Goal: Task Accomplishment & Management: Complete application form

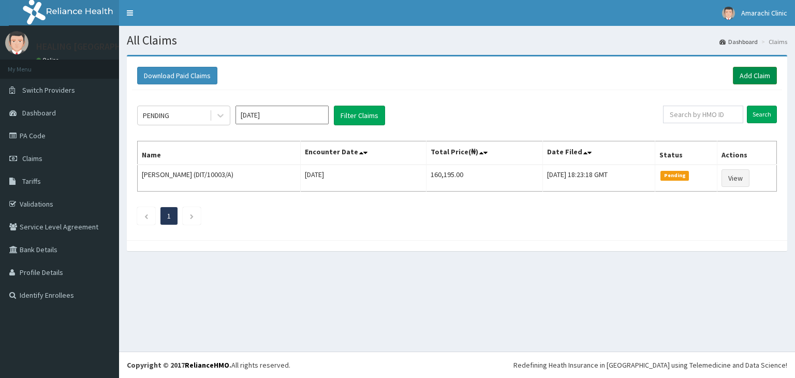
click at [759, 73] on link "Add Claim" at bounding box center [755, 76] width 44 height 18
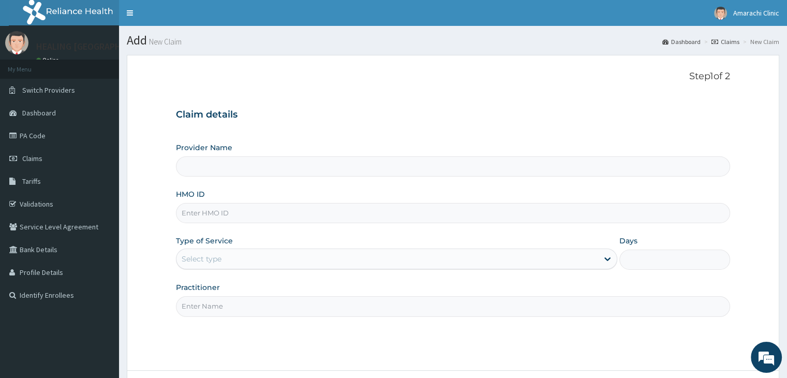
click at [252, 213] on input "HMO ID" at bounding box center [453, 213] width 554 height 20
type input "HEALING [GEOGRAPHIC_DATA]"
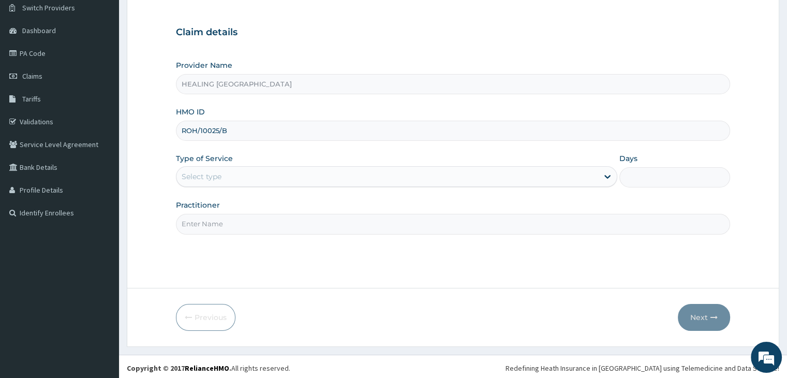
scroll to position [85, 0]
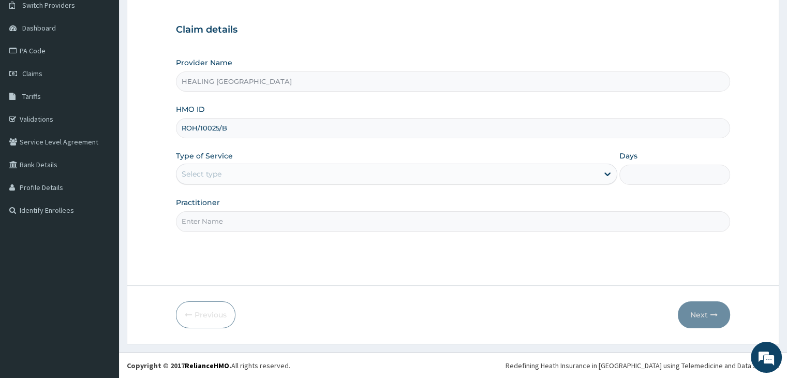
type input "ROH/10025/B"
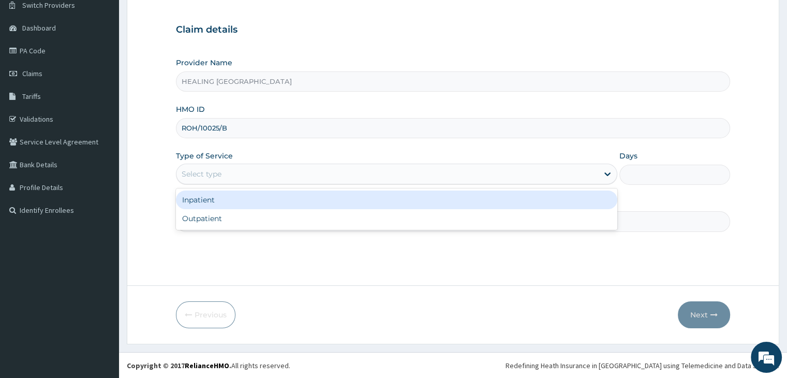
click at [300, 168] on div "Select type" at bounding box center [388, 174] width 422 height 17
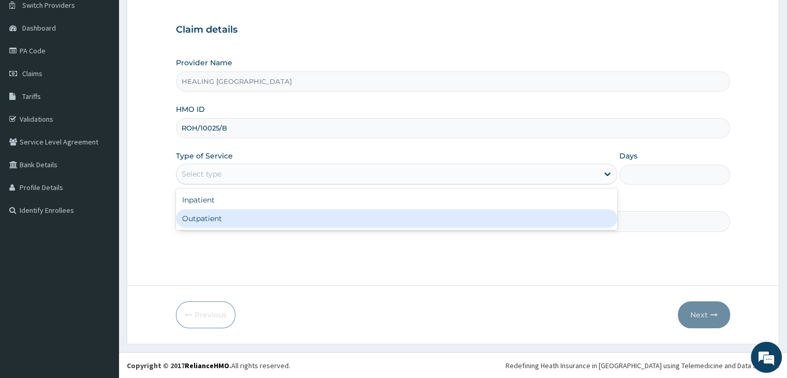
click at [300, 215] on div "Outpatient" at bounding box center [397, 218] width 442 height 19
type input "1"
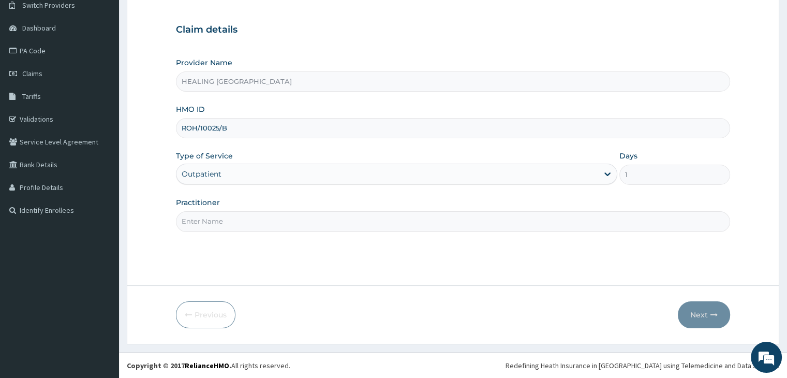
click at [300, 215] on input "Practitioner" at bounding box center [453, 221] width 554 height 20
type input "[PERSON_NAME]"
click at [701, 313] on button "Next" at bounding box center [704, 314] width 52 height 27
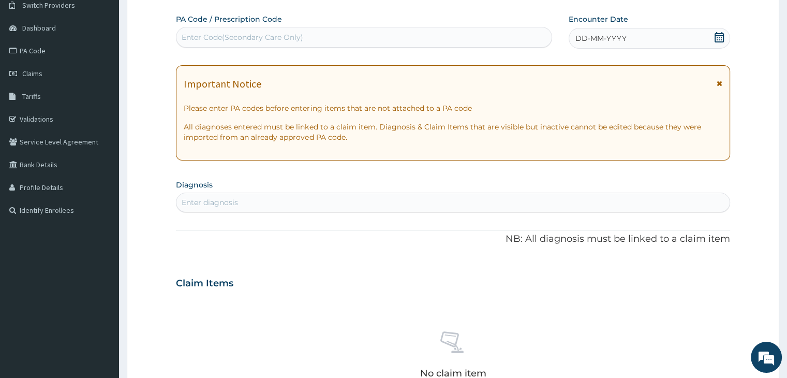
click at [400, 203] on div "Enter diagnosis" at bounding box center [453, 202] width 553 height 17
type input "spondy"
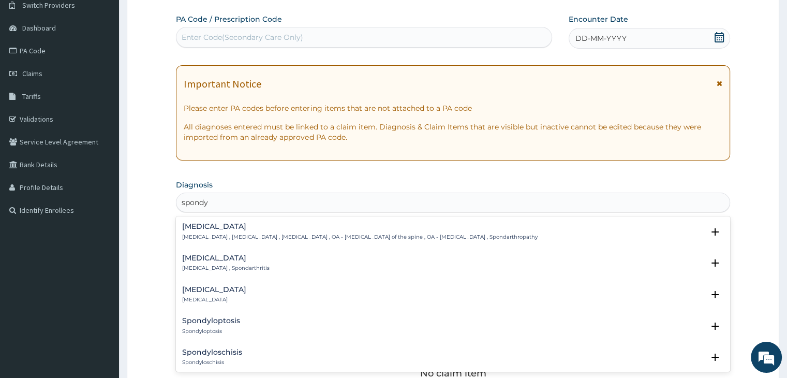
click at [225, 235] on p "Spondylosis , Spondylarthrosis , Osteoarthritis of spine , OA - Osteoarthritis …" at bounding box center [359, 236] width 355 height 7
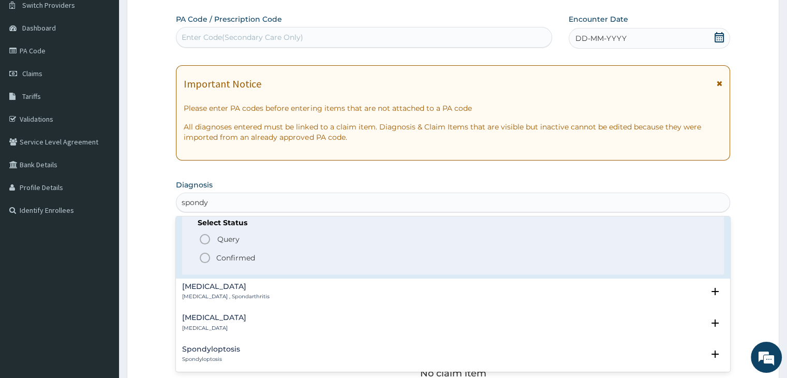
scroll to position [52, 0]
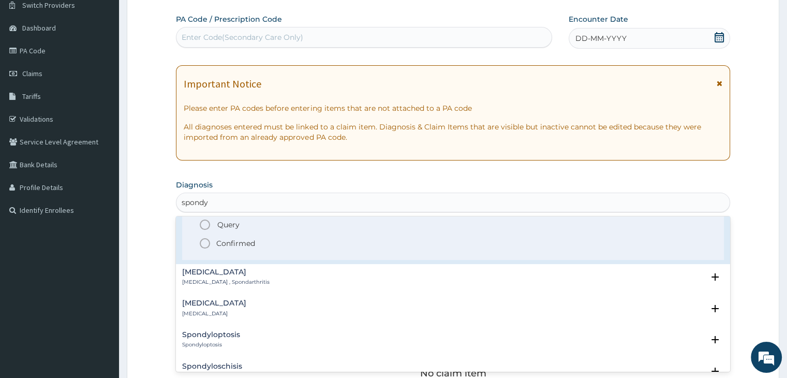
click at [207, 243] on icon "status option filled" at bounding box center [205, 243] width 12 height 12
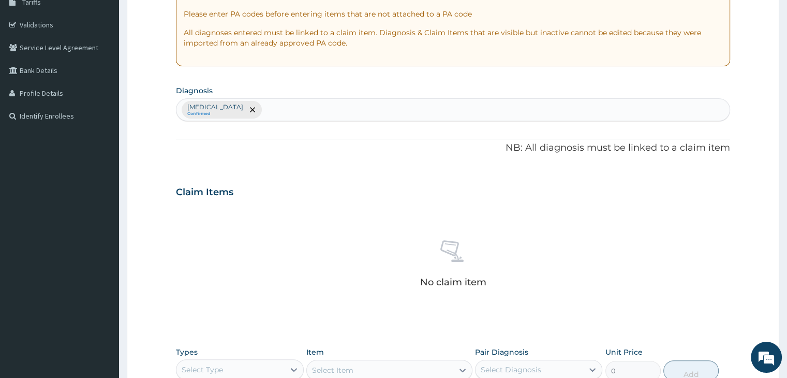
scroll to position [344, 0]
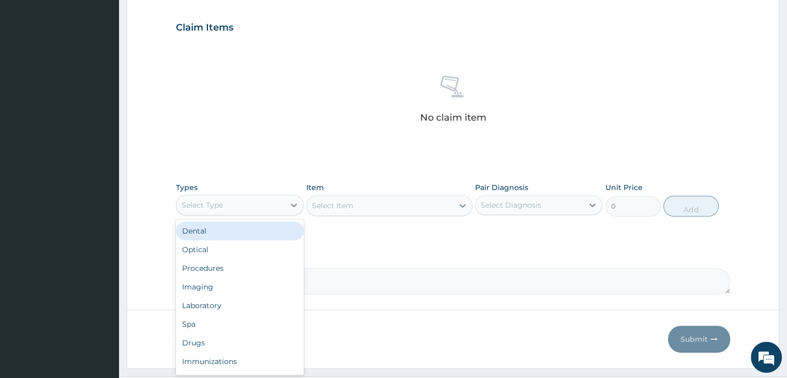
click at [240, 206] on div "Select Type" at bounding box center [231, 205] width 108 height 17
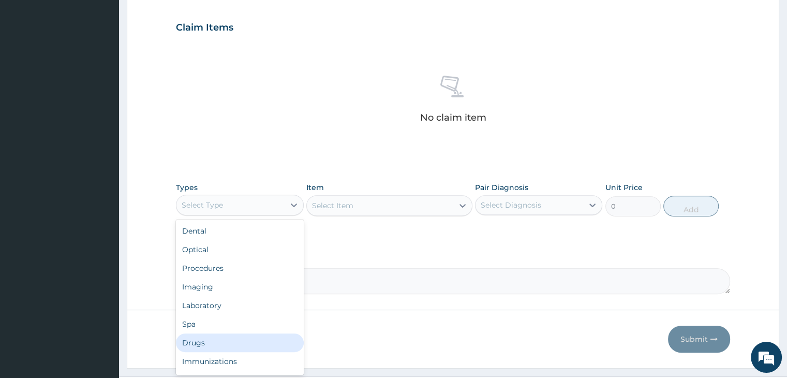
click at [218, 339] on div "Drugs" at bounding box center [239, 342] width 127 height 19
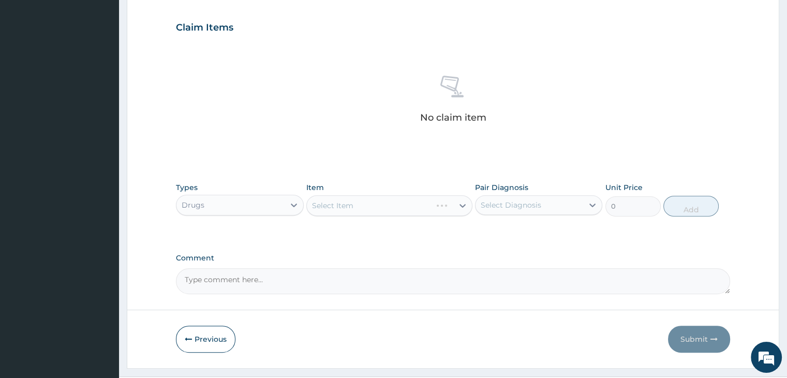
click at [373, 208] on div "Select Item" at bounding box center [389, 205] width 166 height 21
click at [382, 206] on div "Select Item" at bounding box center [380, 205] width 147 height 17
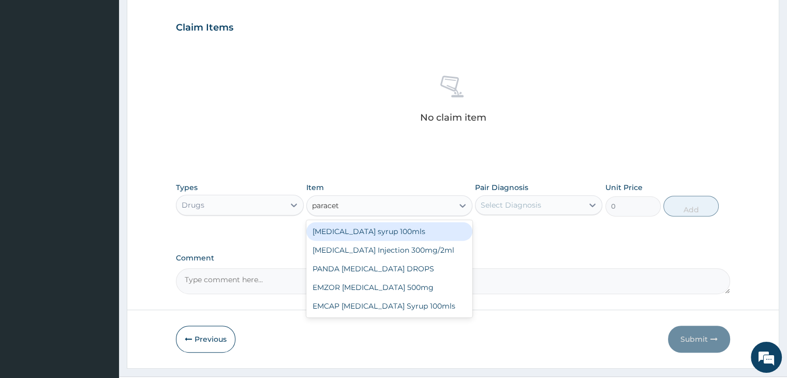
type input "paraceta"
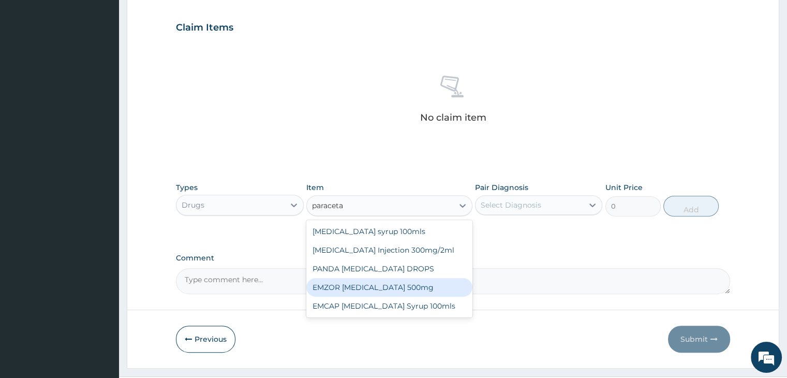
click at [393, 284] on div "EMZOR PARACETAMOL 500mg" at bounding box center [389, 287] width 166 height 19
type input "25.3"
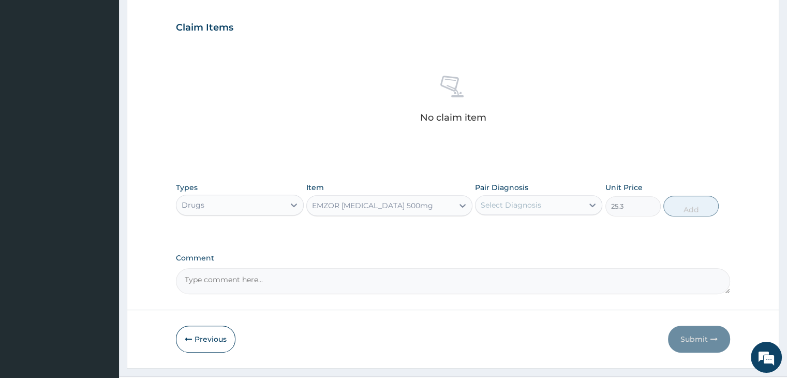
click at [541, 204] on div "Select Diagnosis" at bounding box center [530, 205] width 108 height 17
click at [540, 227] on div "Spondylosis" at bounding box center [538, 231] width 127 height 21
checkbox input "true"
click at [709, 203] on button "Add" at bounding box center [691, 206] width 55 height 21
type input "0"
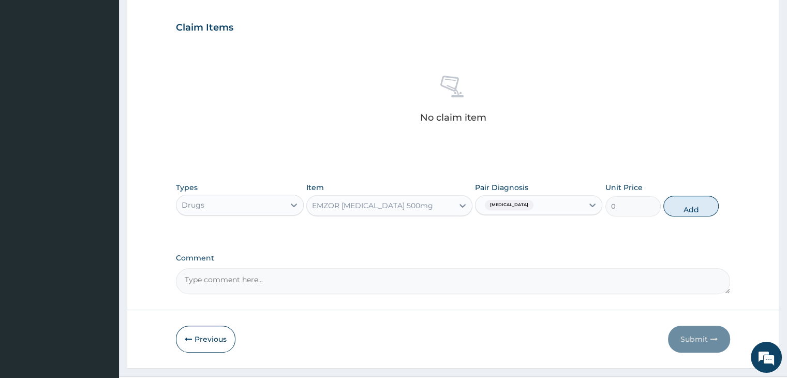
scroll to position [318, 0]
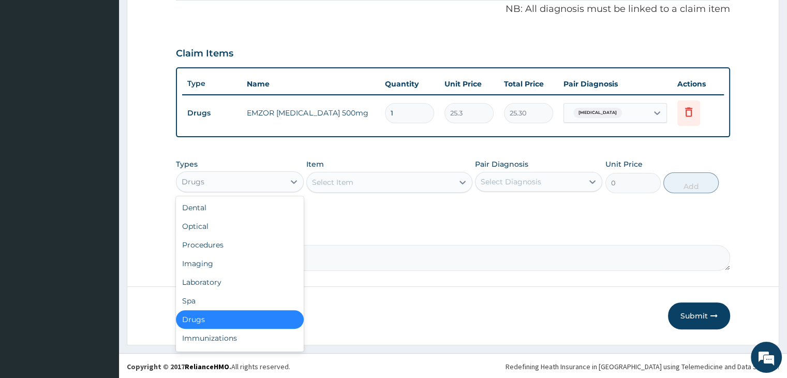
click at [259, 177] on div "Drugs" at bounding box center [231, 181] width 108 height 17
click at [219, 241] on div "Procedures" at bounding box center [239, 245] width 127 height 19
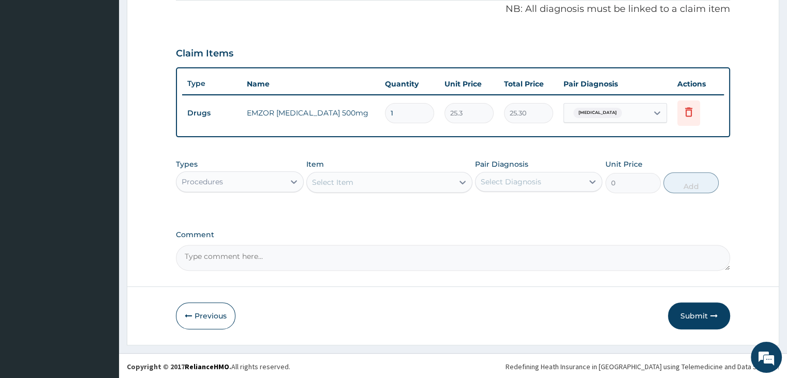
click at [365, 182] on div "Select Item" at bounding box center [380, 182] width 147 height 17
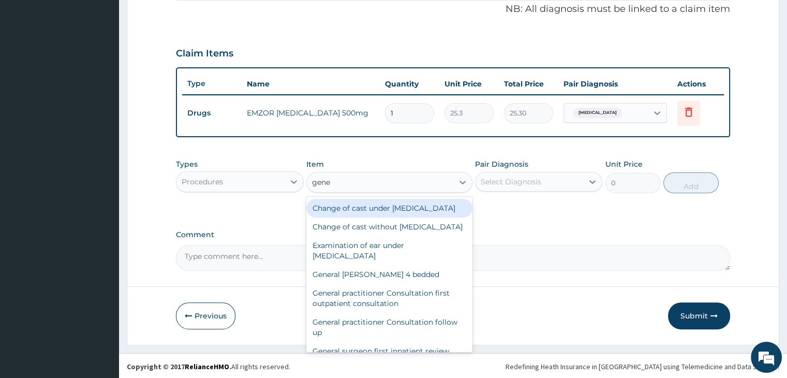
type input "gener"
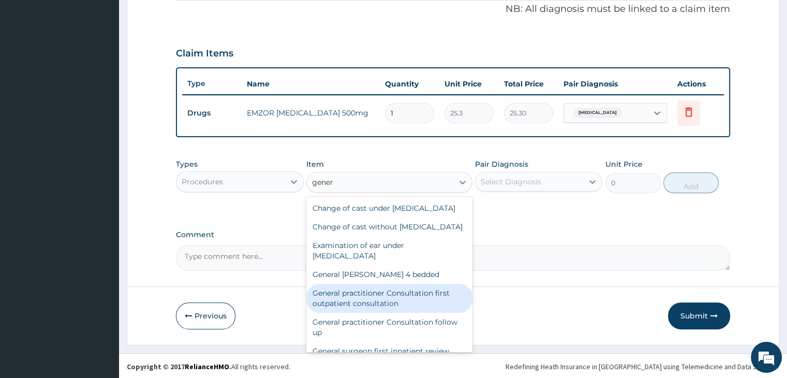
click at [367, 313] on div "General practitioner Consultation first outpatient consultation" at bounding box center [389, 298] width 166 height 29
type input "3795"
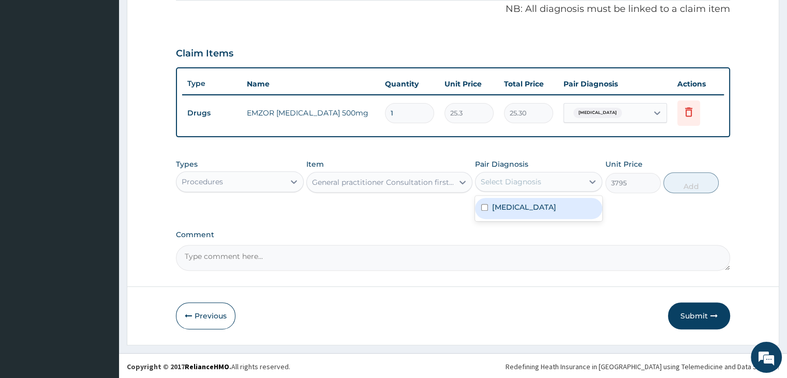
click at [541, 179] on div "Select Diagnosis" at bounding box center [530, 181] width 108 height 17
click at [537, 207] on div "Spondylosis" at bounding box center [538, 208] width 127 height 21
checkbox input "true"
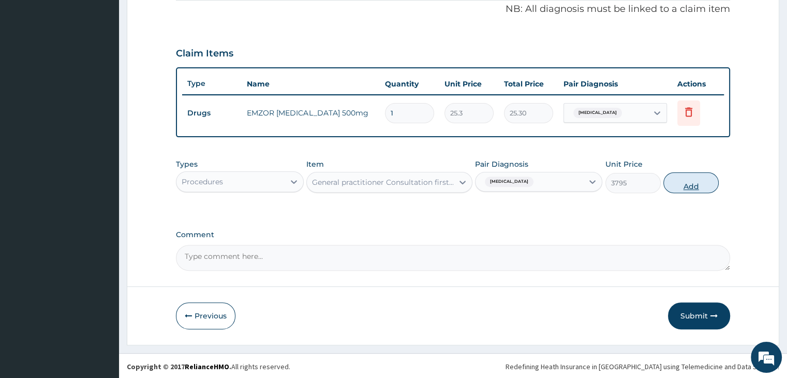
click at [690, 179] on button "Add" at bounding box center [691, 182] width 55 height 21
type input "0"
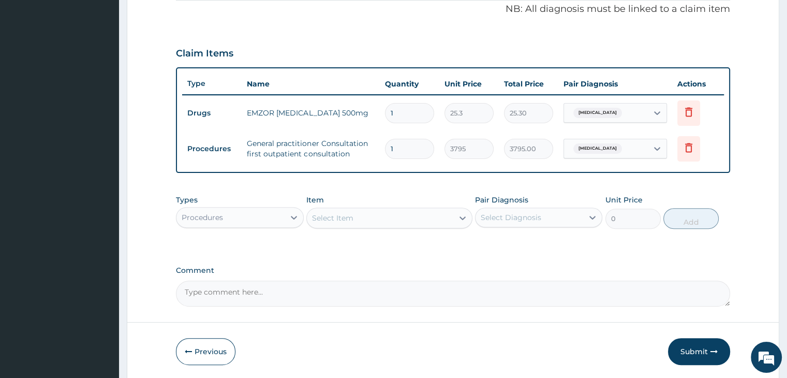
click at [405, 114] on input "1" at bounding box center [409, 113] width 49 height 20
type input "0.00"
type input "3"
type input "75.90"
type input "30"
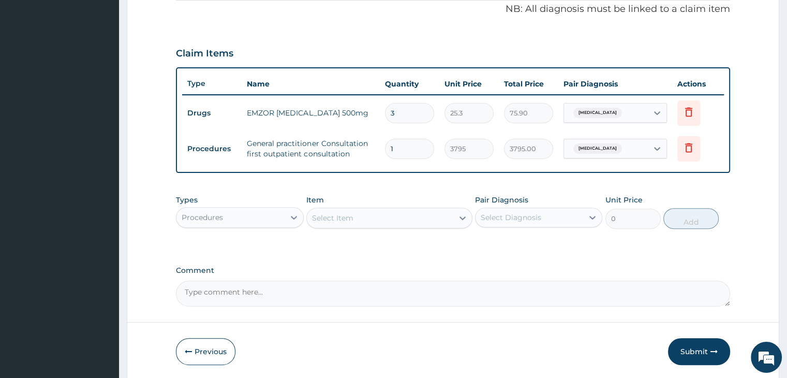
type input "759.00"
type input "30"
click at [420, 244] on div "Types Procedures Item Select Item Pair Diagnosis Select Diagnosis Unit Price 0 …" at bounding box center [453, 219] width 554 height 60
click at [336, 245] on div "Types Procedures Item Select Item Pair Diagnosis Select Diagnosis Unit Price 0 …" at bounding box center [453, 219] width 554 height 60
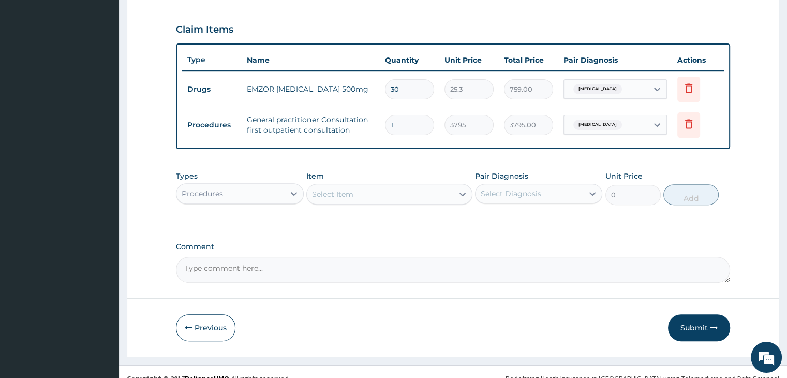
scroll to position [354, 0]
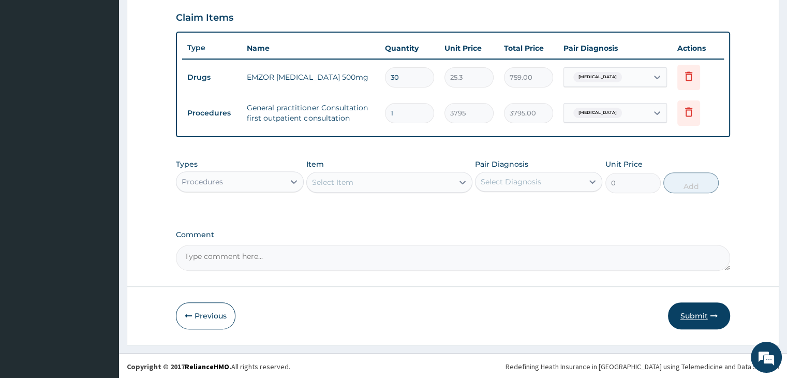
click at [698, 311] on button "Submit" at bounding box center [699, 315] width 62 height 27
click at [203, 315] on button "Previous" at bounding box center [206, 315] width 60 height 27
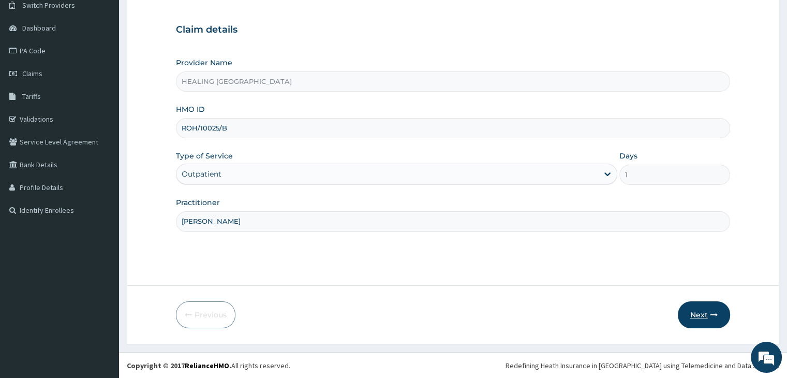
click at [705, 313] on button "Next" at bounding box center [704, 314] width 52 height 27
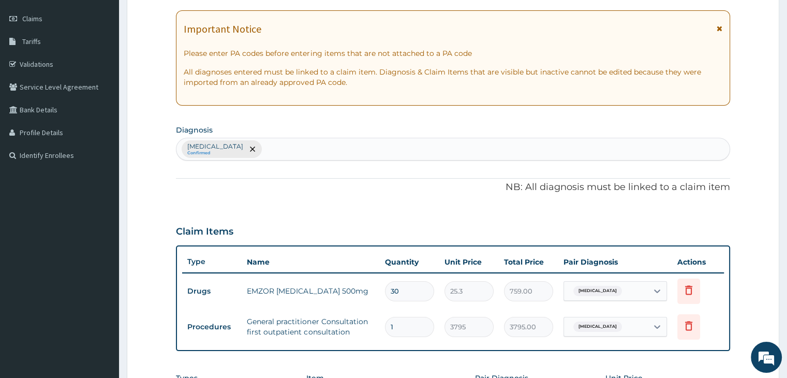
scroll to position [43, 0]
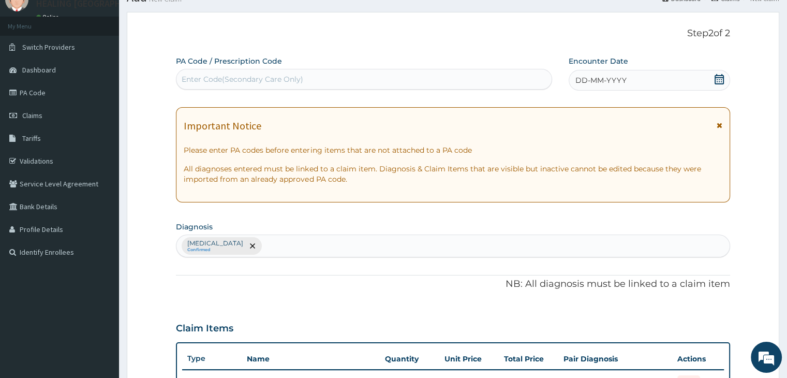
click at [720, 79] on icon at bounding box center [719, 79] width 10 height 10
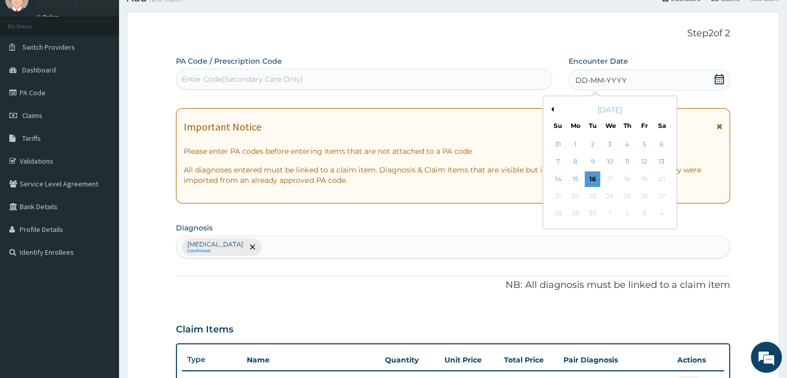
click at [552, 109] on button "Previous Month" at bounding box center [551, 109] width 5 height 5
click at [609, 212] on div "27" at bounding box center [611, 214] width 16 height 16
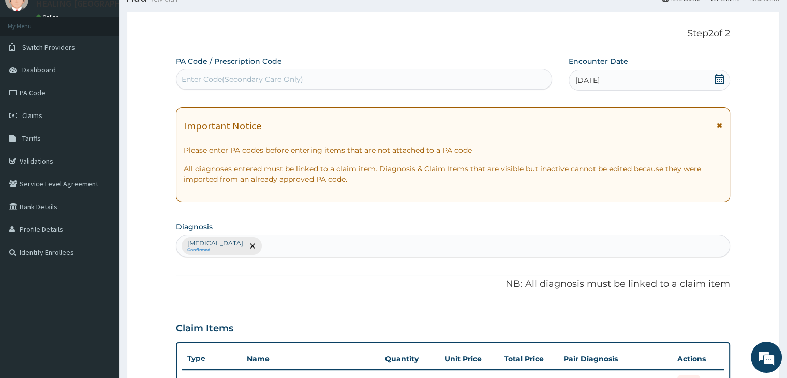
scroll to position [354, 0]
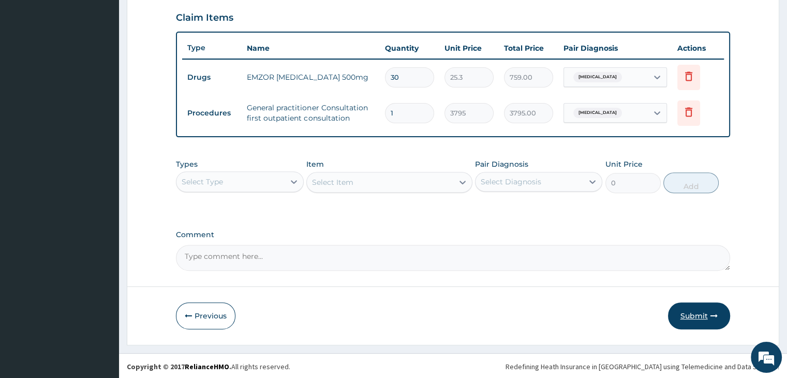
click at [698, 310] on button "Submit" at bounding box center [699, 315] width 62 height 27
click at [207, 315] on button "Previous" at bounding box center [206, 315] width 60 height 27
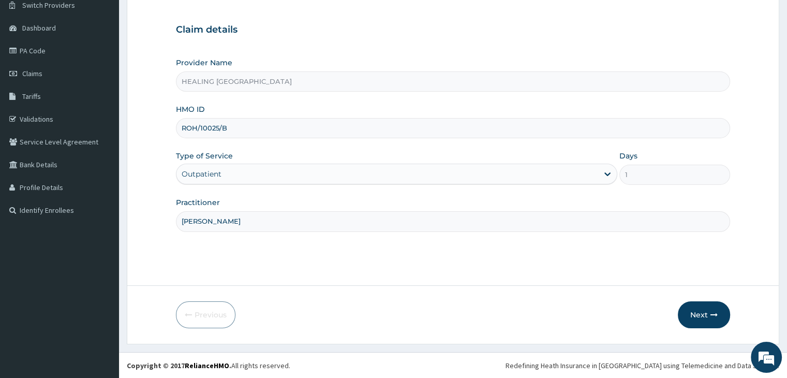
click at [193, 128] on input "ROH/10025/B" at bounding box center [453, 128] width 554 height 20
type input "RHO/10025/B"
click at [708, 315] on button "Next" at bounding box center [704, 314] width 52 height 27
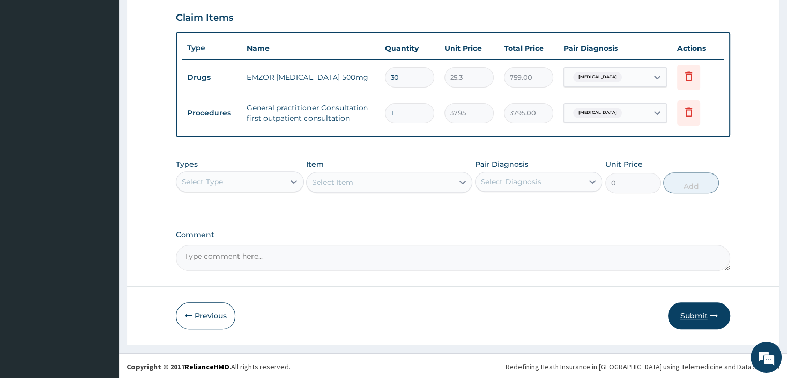
click at [696, 313] on button "Submit" at bounding box center [699, 315] width 62 height 27
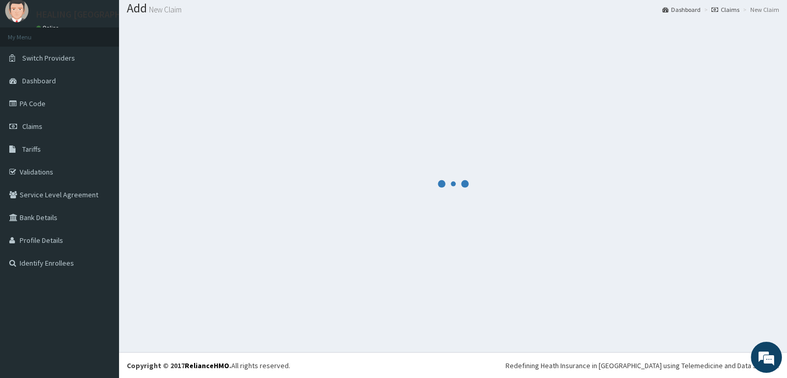
scroll to position [354, 0]
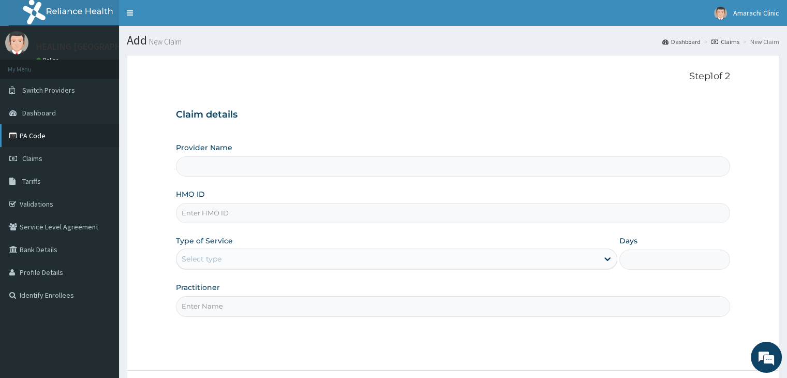
click at [40, 135] on link "PA Code" at bounding box center [59, 135] width 119 height 23
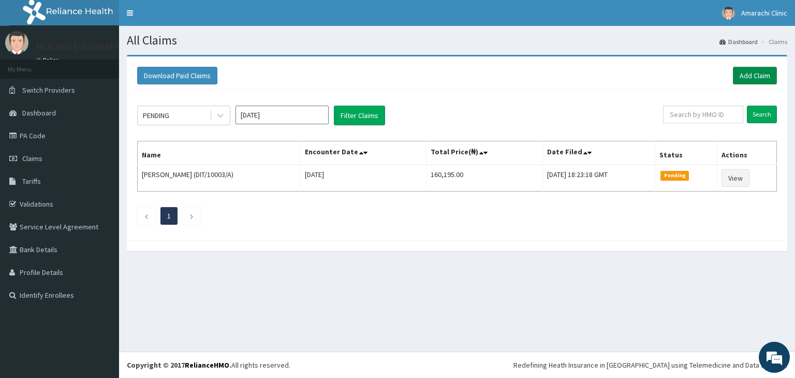
click at [750, 71] on link "Add Claim" at bounding box center [755, 76] width 44 height 18
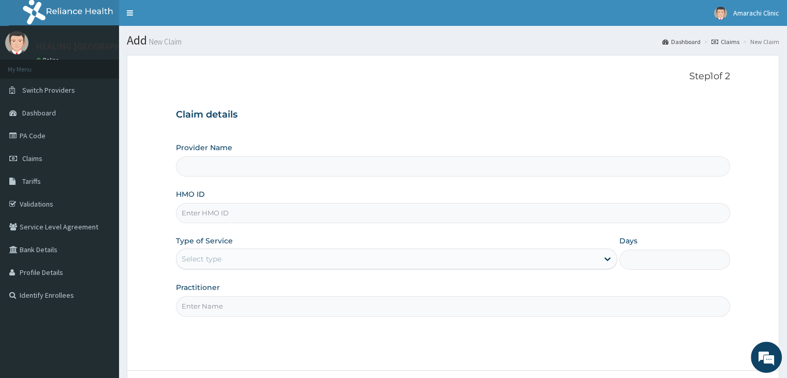
click at [280, 216] on input "HMO ID" at bounding box center [453, 213] width 554 height 20
paste input "rho/10025/a"
type input "rho/10025/a"
type input "HEALING [GEOGRAPHIC_DATA]"
type input "rho/10025/D"
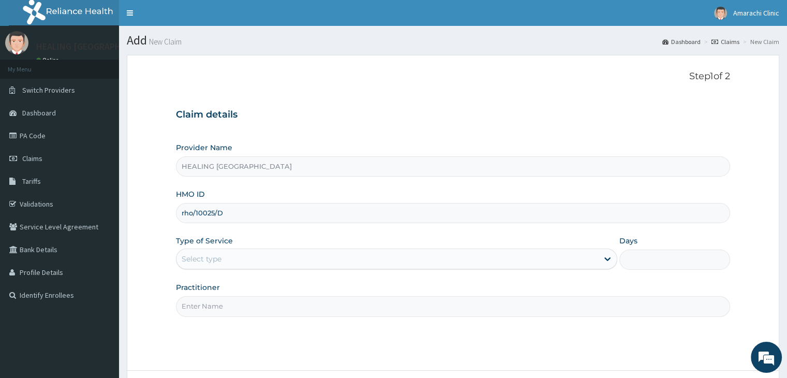
click at [305, 255] on div "Select type" at bounding box center [388, 259] width 422 height 17
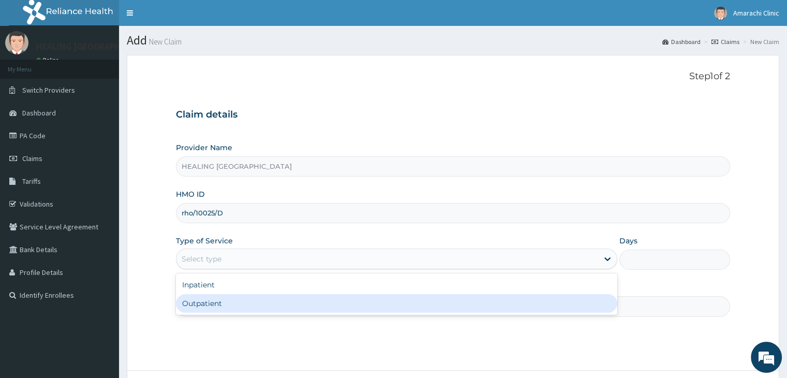
click at [298, 310] on div "Outpatient" at bounding box center [397, 303] width 442 height 19
type input "1"
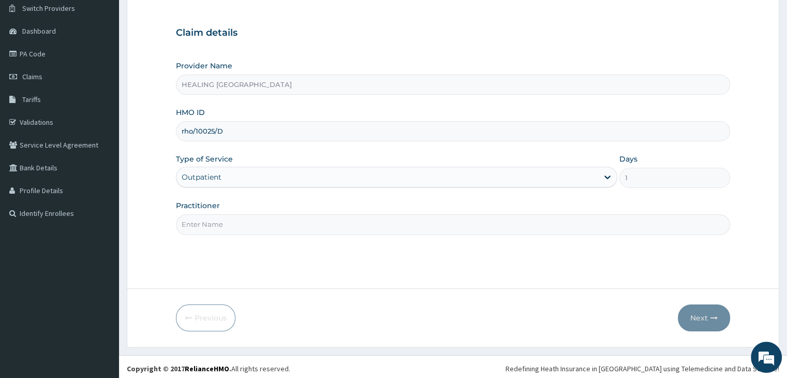
scroll to position [85, 0]
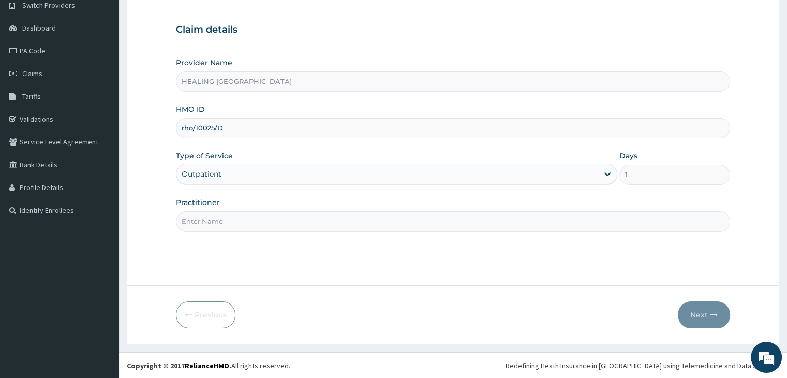
click at [456, 222] on input "Practitioner" at bounding box center [453, 221] width 554 height 20
type input "[PERSON_NAME]"
click at [715, 313] on icon "button" at bounding box center [714, 314] width 7 height 7
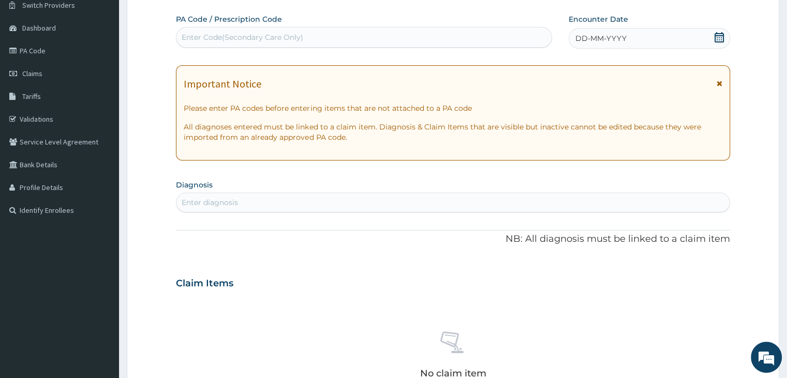
click at [717, 39] on icon at bounding box center [719, 37] width 10 height 10
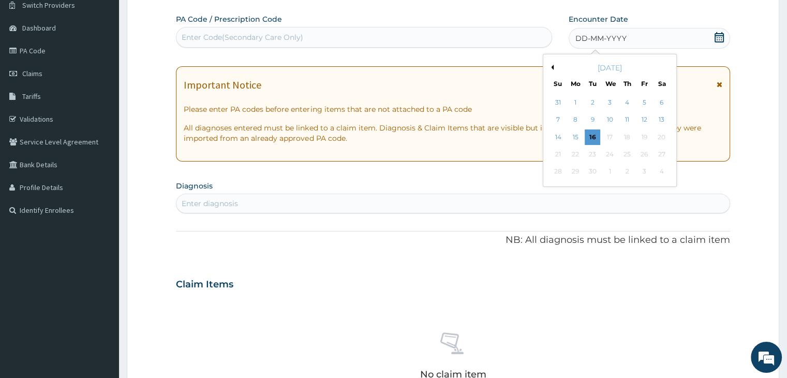
click at [553, 67] on div "[DATE]" at bounding box center [610, 68] width 125 height 10
click at [553, 67] on button "Previous Month" at bounding box center [551, 67] width 5 height 5
click at [611, 169] on div "27" at bounding box center [611, 172] width 16 height 16
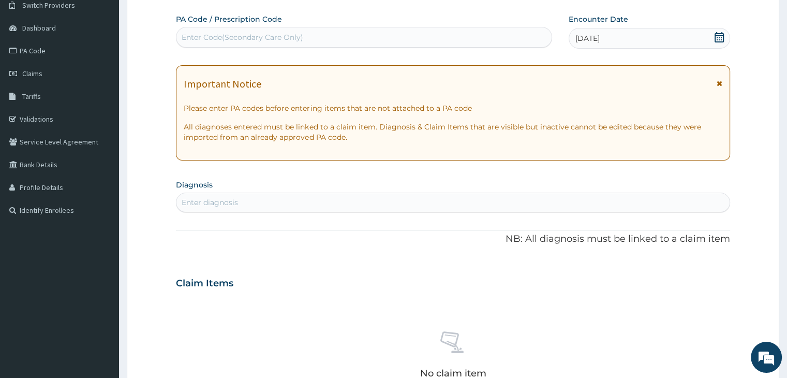
click at [383, 201] on div "Enter diagnosis" at bounding box center [453, 202] width 553 height 17
type input "malaria"
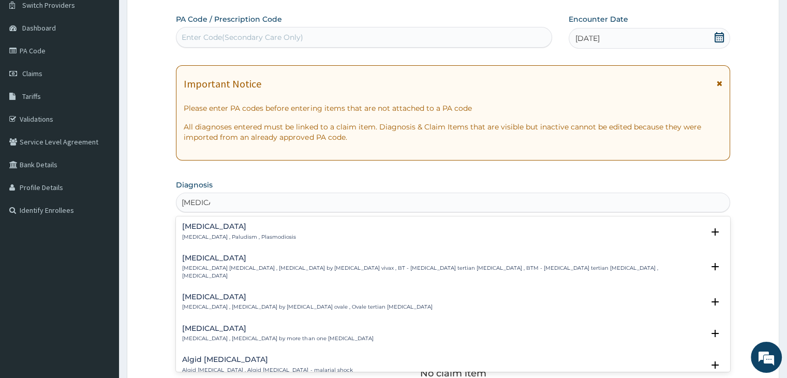
click at [231, 228] on h4 "Malaria" at bounding box center [239, 227] width 114 height 8
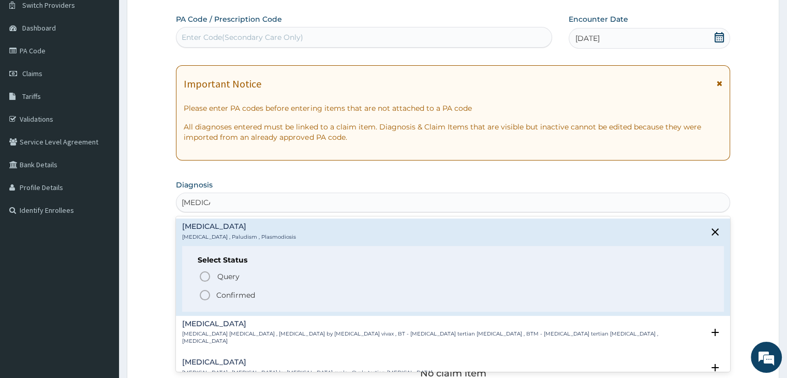
click at [206, 295] on icon "status option filled" at bounding box center [205, 295] width 12 height 12
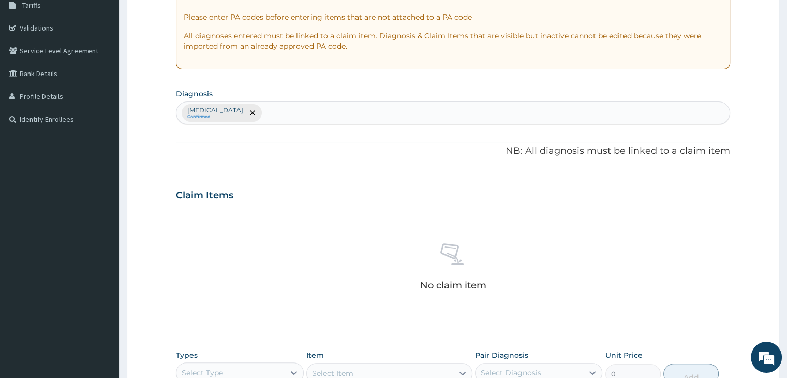
scroll to position [292, 0]
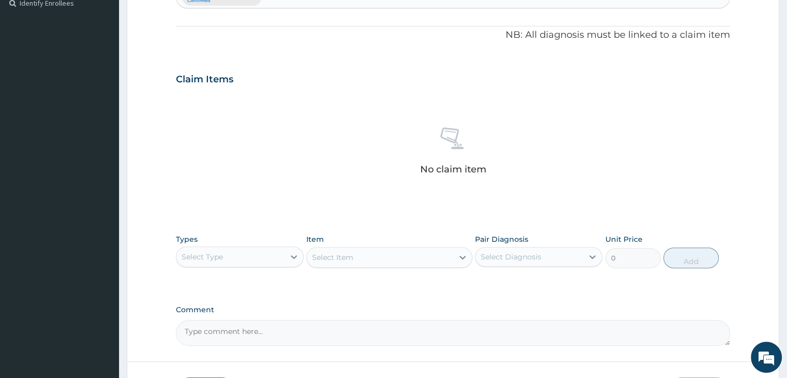
click at [247, 262] on div "Select Type" at bounding box center [231, 256] width 108 height 17
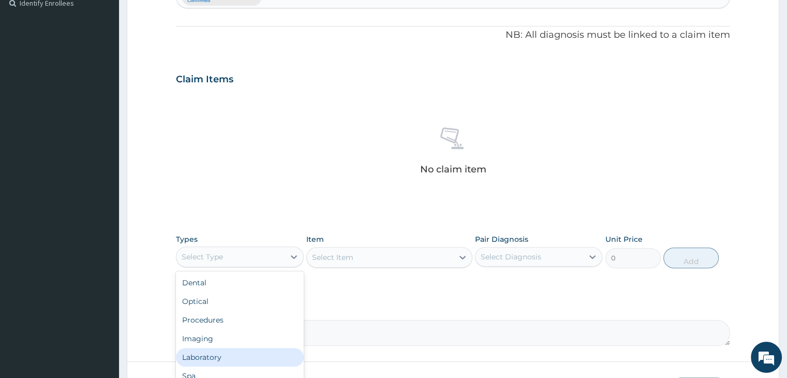
click at [235, 352] on div "Laboratory" at bounding box center [239, 357] width 127 height 19
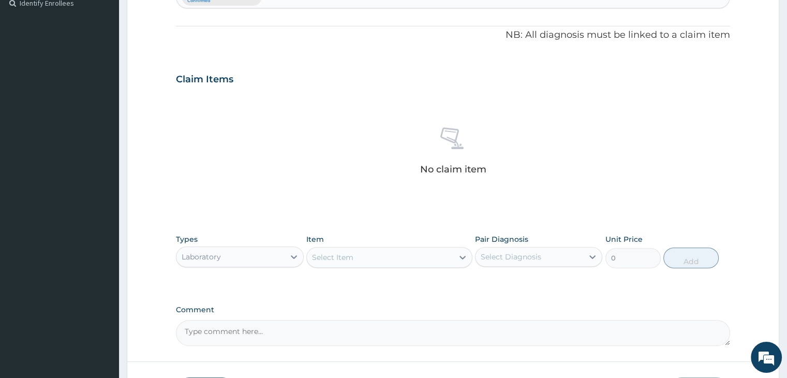
click at [398, 251] on div "Select Item" at bounding box center [380, 257] width 147 height 17
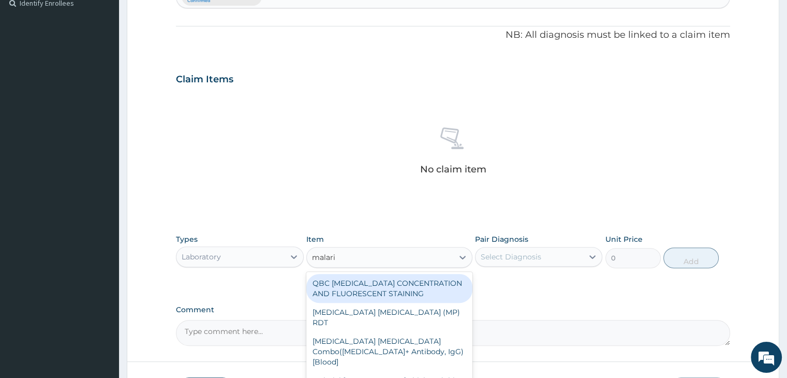
type input "malaria"
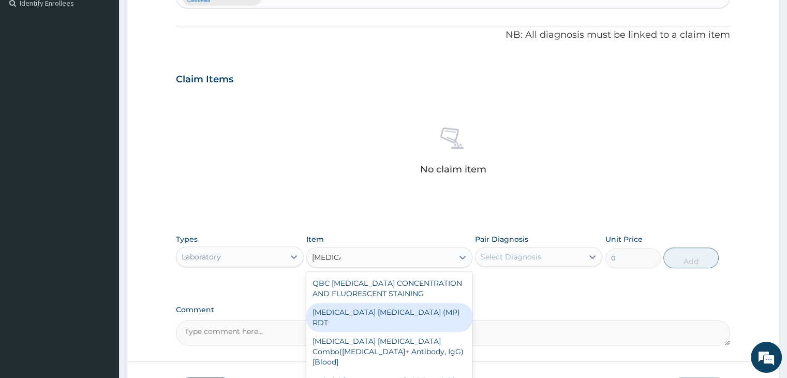
click at [383, 311] on div "MALARIA PARASITE (MP) RDT" at bounding box center [389, 317] width 166 height 29
type input "1725"
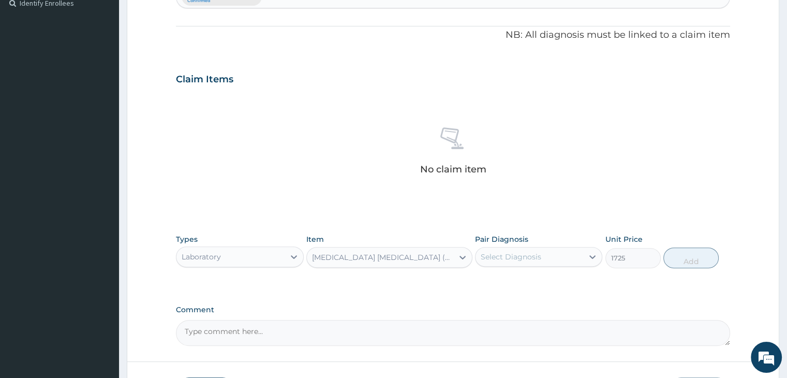
click at [520, 257] on div "Select Diagnosis" at bounding box center [511, 257] width 61 height 10
click at [521, 284] on div "Malaria" at bounding box center [538, 283] width 127 height 21
checkbox input "true"
click at [698, 258] on button "Add" at bounding box center [691, 257] width 55 height 21
type input "0"
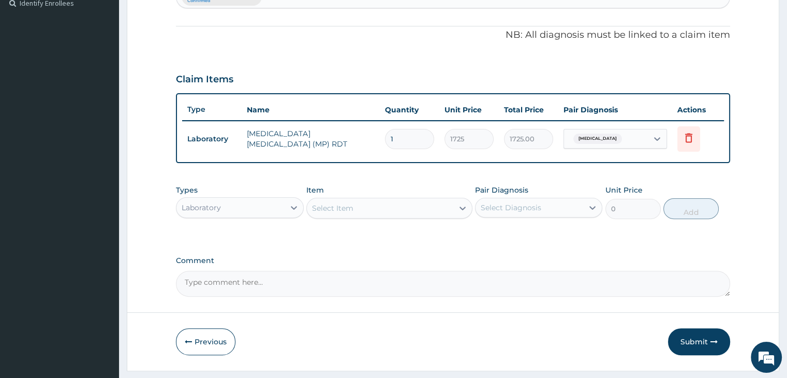
click at [379, 210] on div "Select Item" at bounding box center [380, 208] width 147 height 17
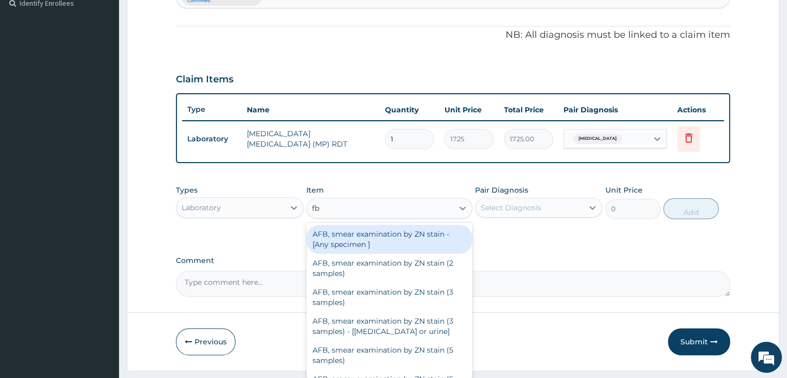
type input "fbc"
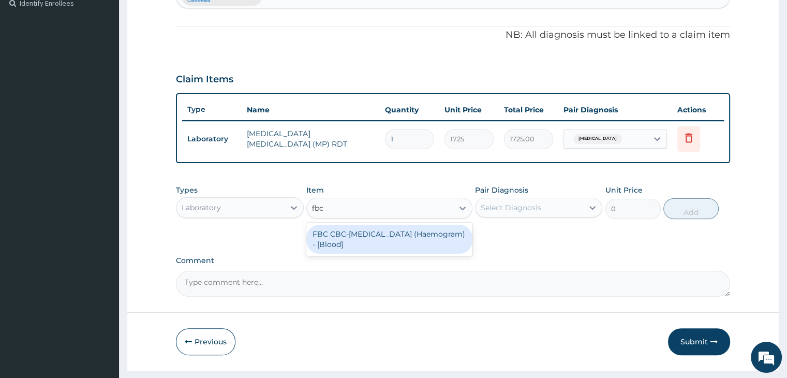
click at [383, 243] on div "FBC CBC-Complete Blood Count (Haemogram) - [Blood]" at bounding box center [389, 239] width 166 height 29
type input "4600"
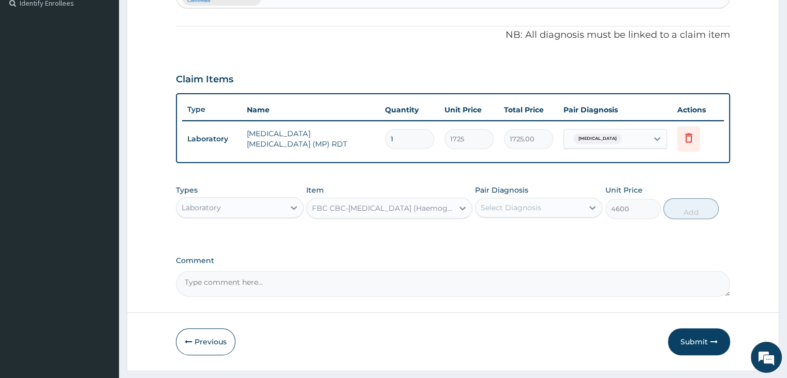
click at [541, 205] on div "Select Diagnosis" at bounding box center [530, 207] width 108 height 17
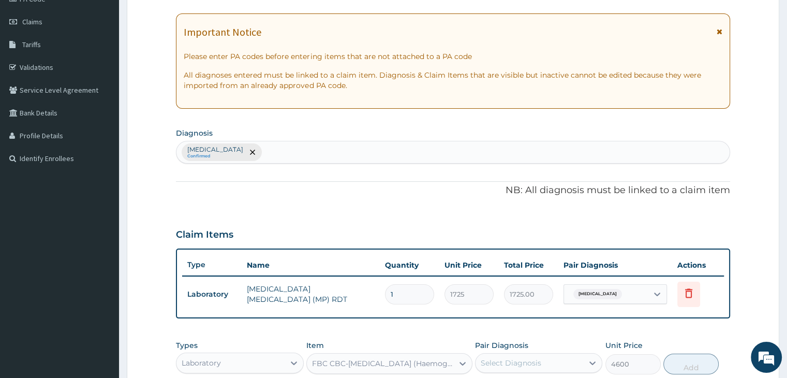
click at [344, 158] on div "Malaria Confirmed" at bounding box center [453, 152] width 553 height 22
type input "sepsis"
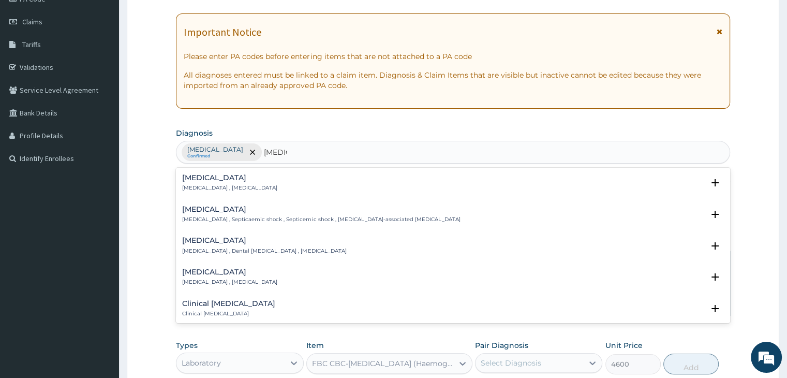
click at [227, 180] on h4 "Sepsis" at bounding box center [229, 178] width 95 height 8
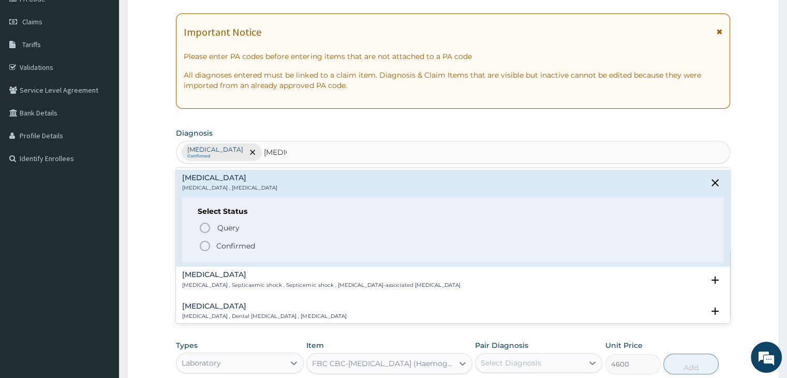
click at [204, 245] on icon "status option filled" at bounding box center [205, 246] width 12 height 12
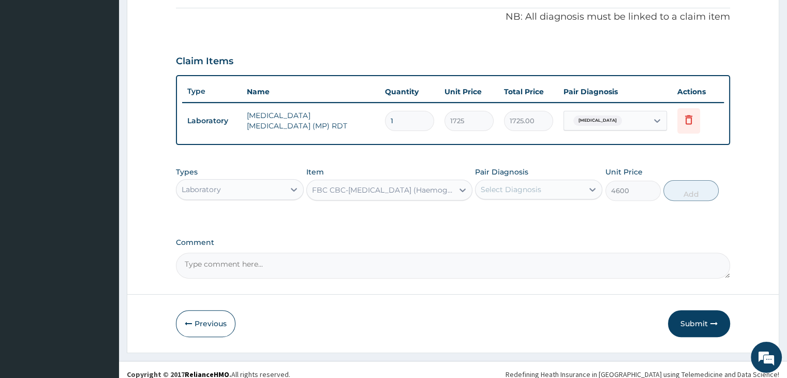
scroll to position [318, 0]
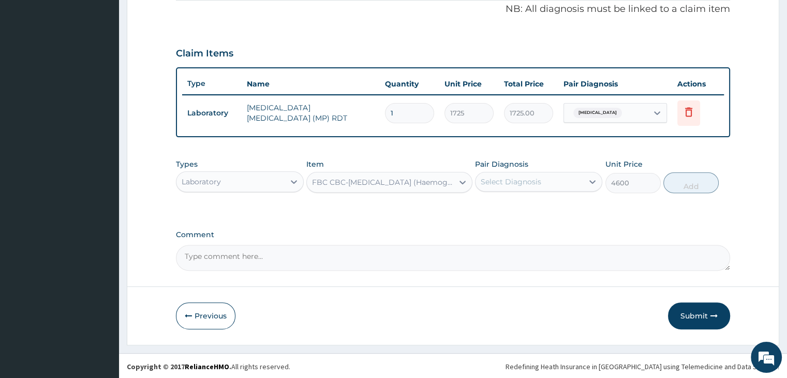
click at [562, 183] on div "Select Diagnosis" at bounding box center [530, 181] width 108 height 17
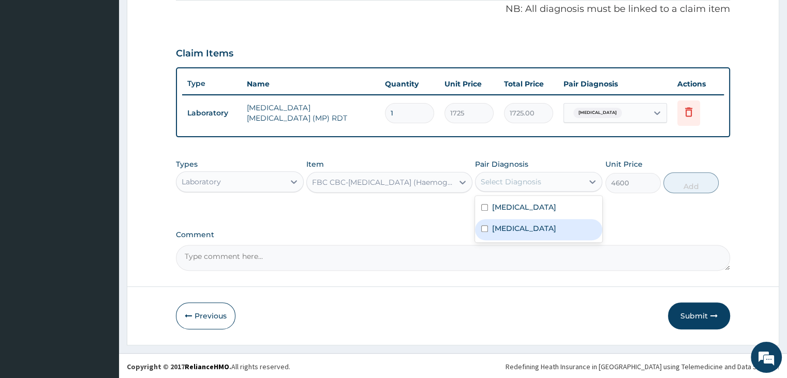
click at [547, 230] on div "Sepsis" at bounding box center [538, 229] width 127 height 21
checkbox input "true"
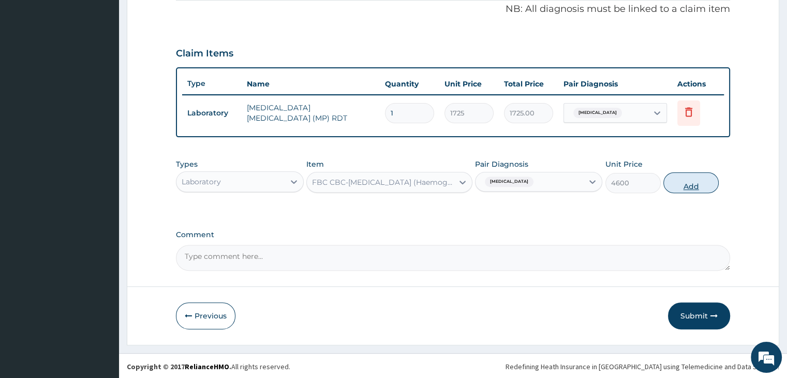
click at [698, 180] on button "Add" at bounding box center [691, 182] width 55 height 21
type input "0"
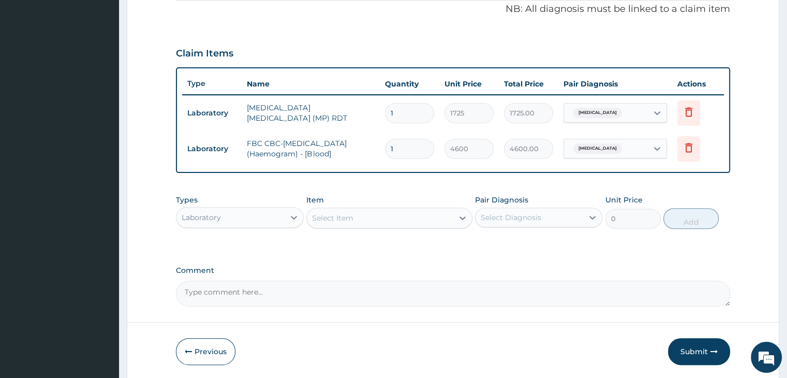
scroll to position [59, 0]
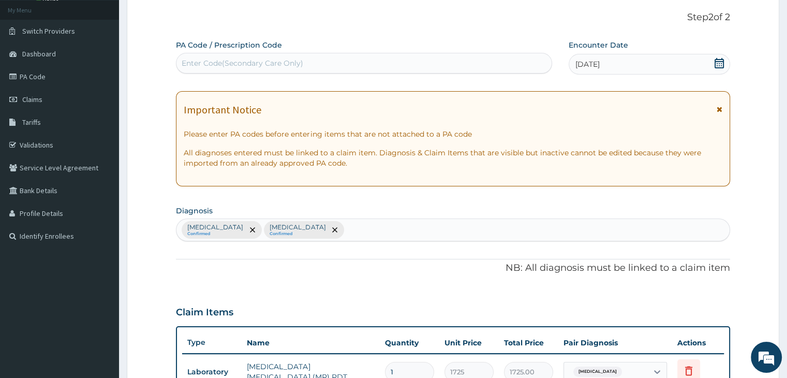
click at [388, 231] on div "Malaria Confirmed Sepsis Confirmed" at bounding box center [453, 230] width 553 height 22
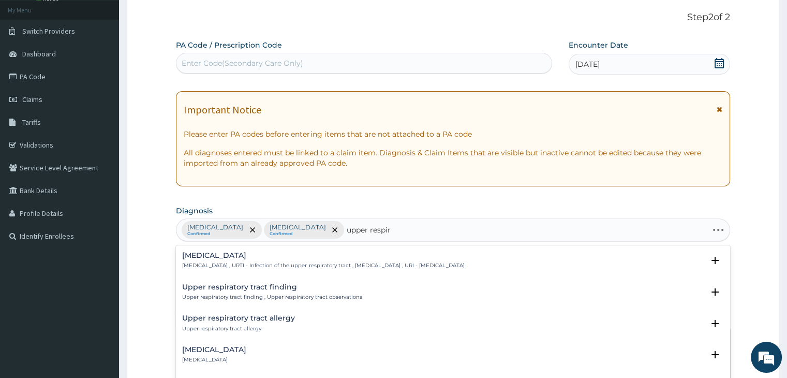
type input "upper respira"
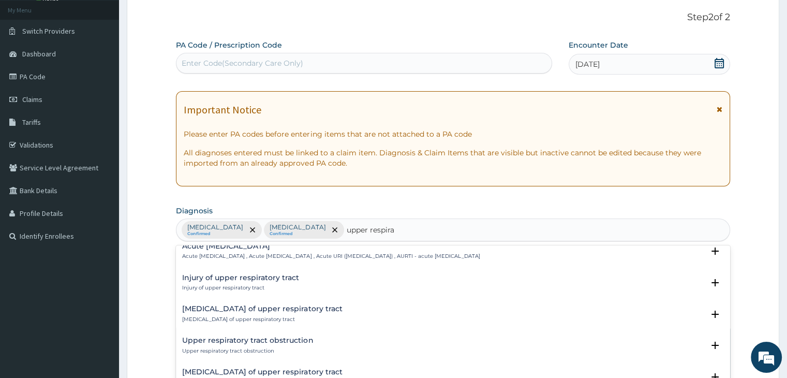
scroll to position [52, 0]
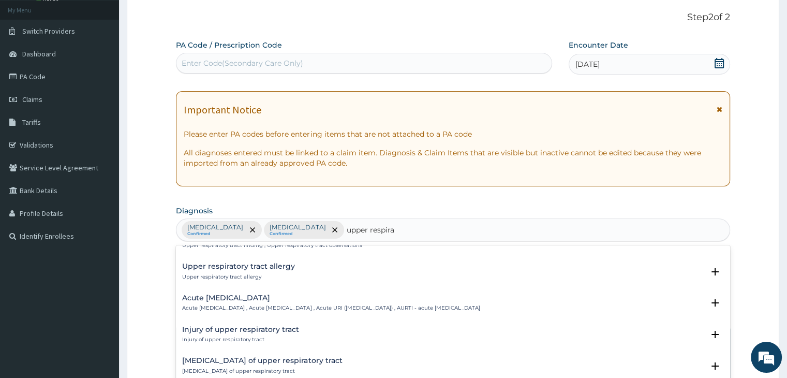
click at [284, 304] on p "Acute upper respiratory infection , Acute upper respiratory tract infection , A…" at bounding box center [331, 307] width 298 height 7
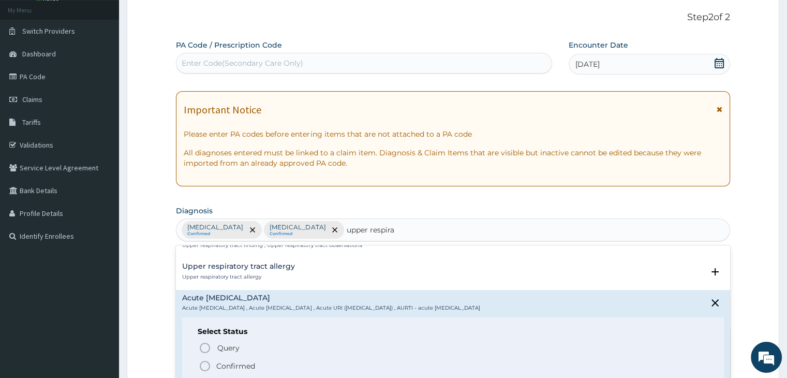
click at [202, 366] on icon "status option filled" at bounding box center [205, 366] width 12 height 12
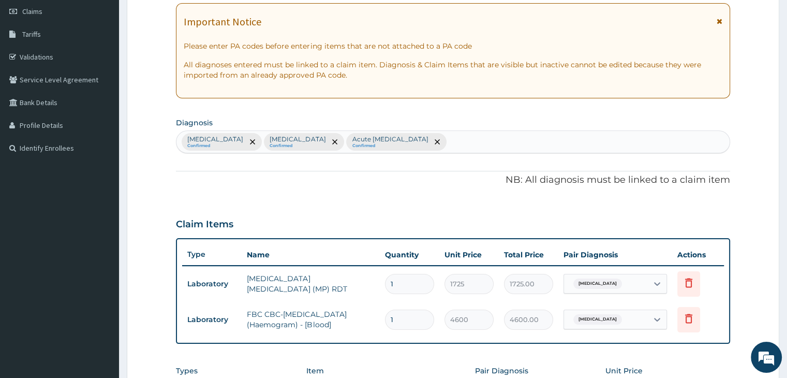
scroll to position [318, 0]
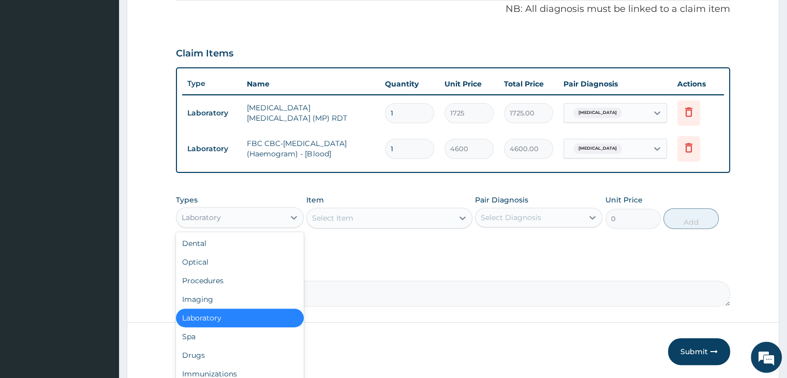
click at [234, 220] on div "Laboratory" at bounding box center [231, 217] width 108 height 17
click at [228, 348] on div "Drugs" at bounding box center [239, 355] width 127 height 19
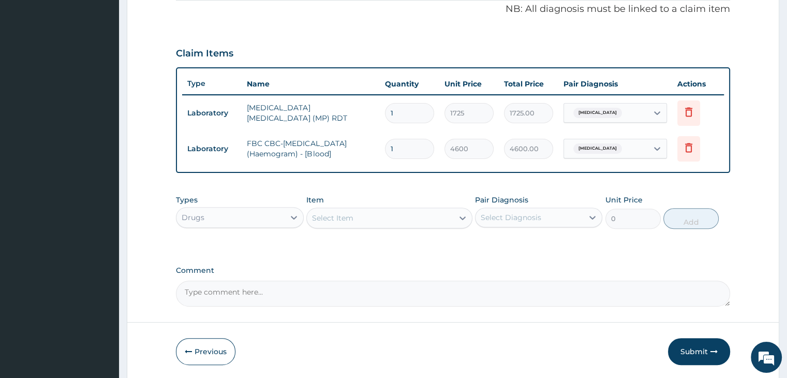
click at [397, 213] on div "Select Item" at bounding box center [380, 218] width 147 height 17
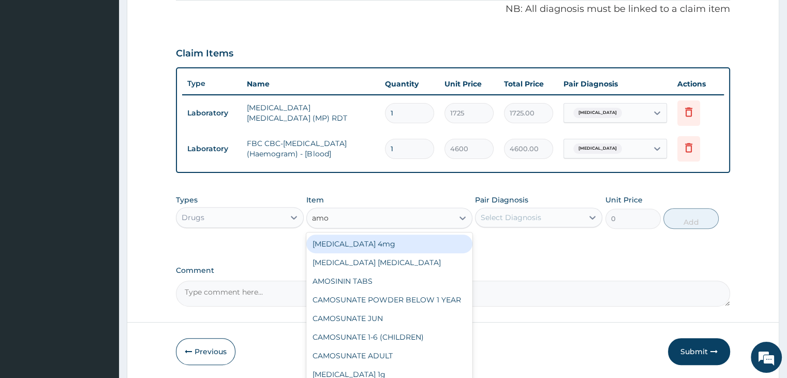
type input "amox"
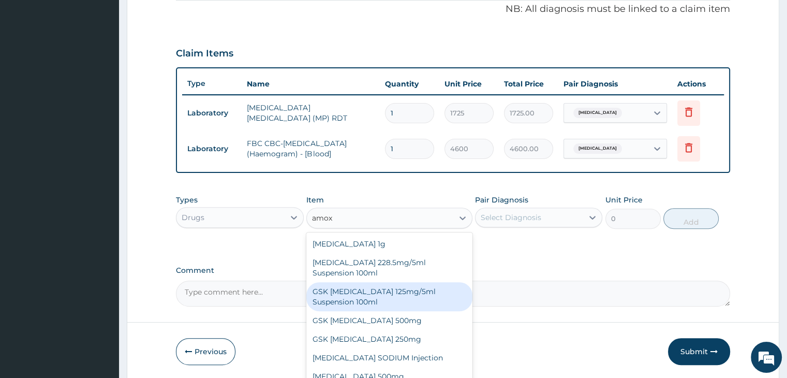
scroll to position [19, 0]
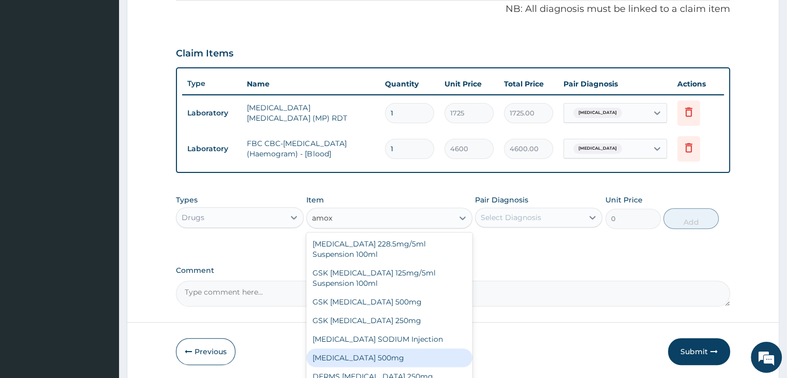
click at [399, 351] on div "AMOXICILLIN 500mg" at bounding box center [389, 357] width 166 height 19
type input "75.9"
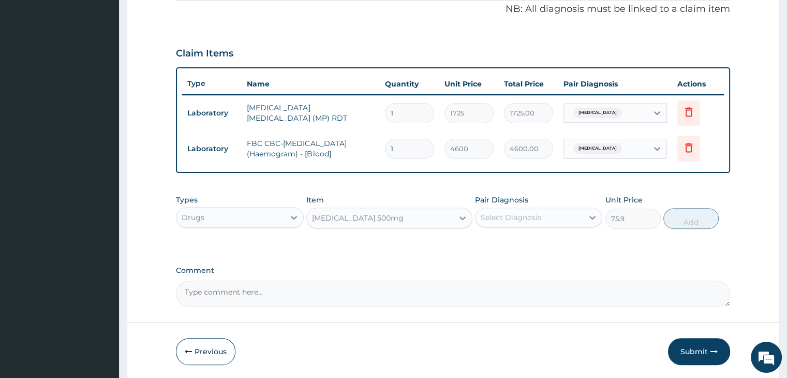
click at [531, 217] on div "Select Diagnosis" at bounding box center [511, 217] width 61 height 10
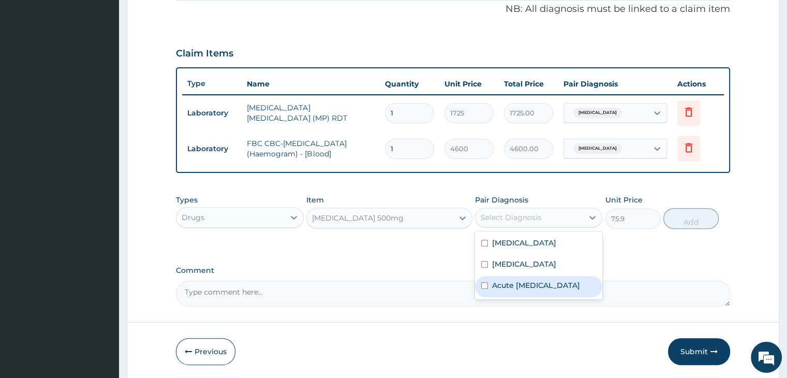
click at [532, 284] on label "Acute upper respiratory infection" at bounding box center [536, 285] width 88 height 10
checkbox input "true"
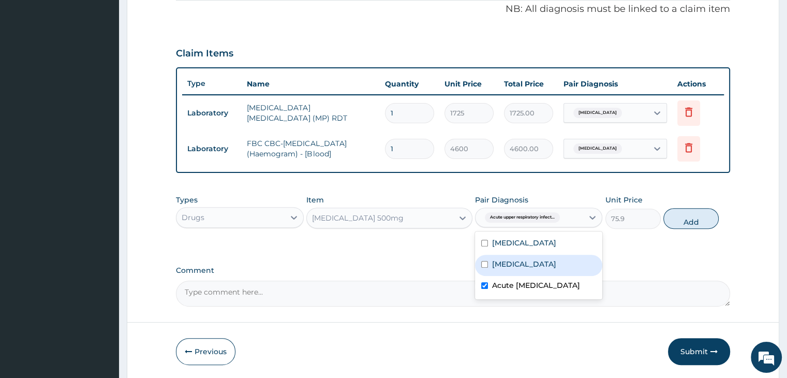
click at [687, 218] on button "Add" at bounding box center [691, 218] width 55 height 21
type input "0"
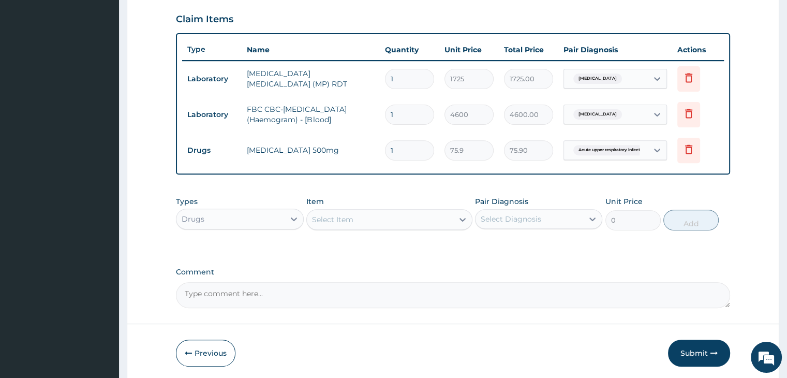
scroll to position [370, 0]
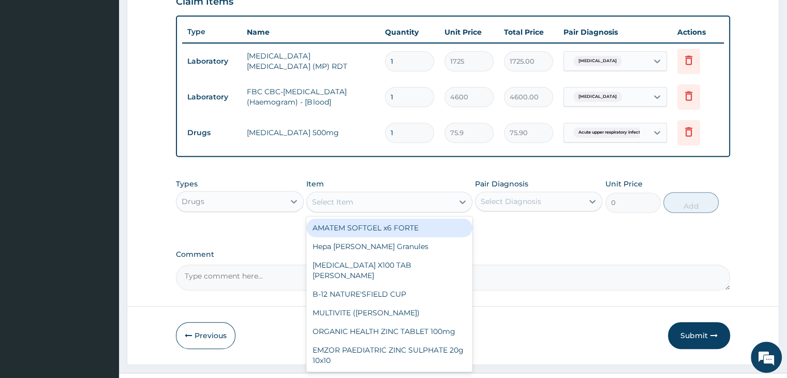
click at [400, 197] on div "Select Item" at bounding box center [380, 202] width 147 height 17
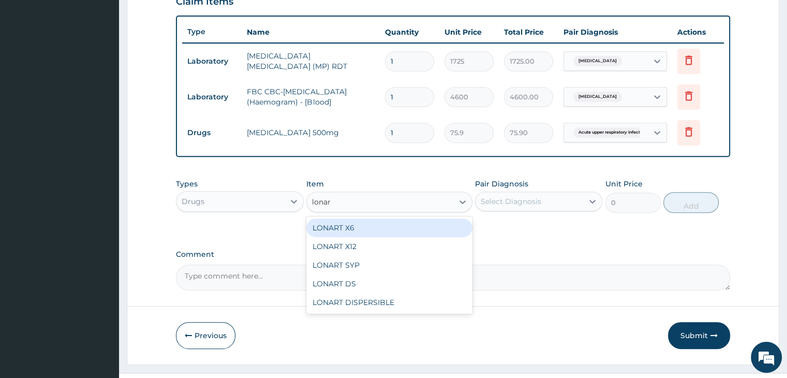
type input "lonart"
click at [390, 231] on div "LONART X6" at bounding box center [389, 227] width 166 height 19
type input "506"
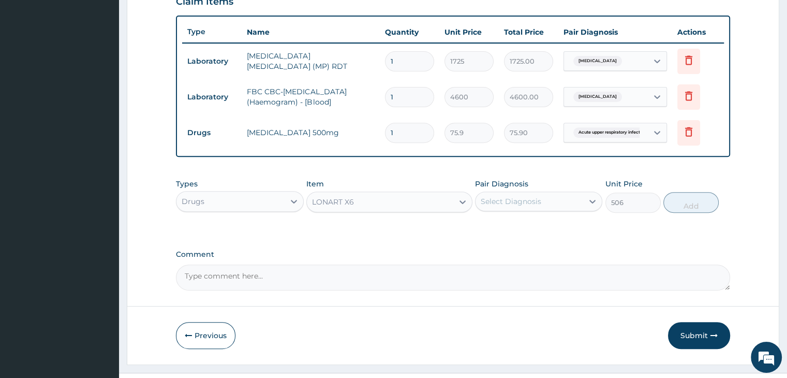
click at [572, 199] on div "Select Diagnosis" at bounding box center [530, 201] width 108 height 17
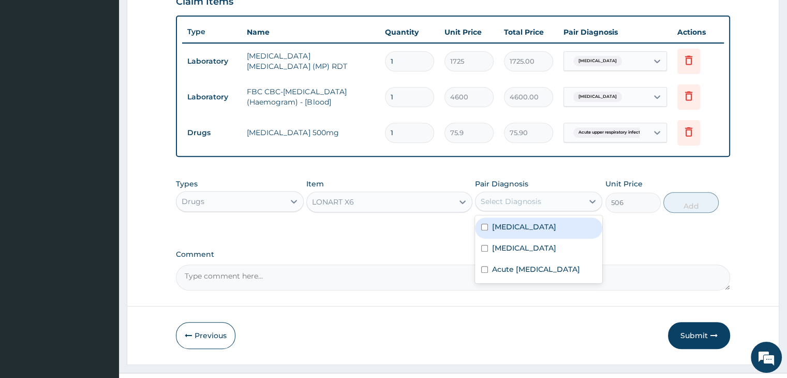
click at [540, 224] on div "Malaria" at bounding box center [538, 227] width 127 height 21
checkbox input "true"
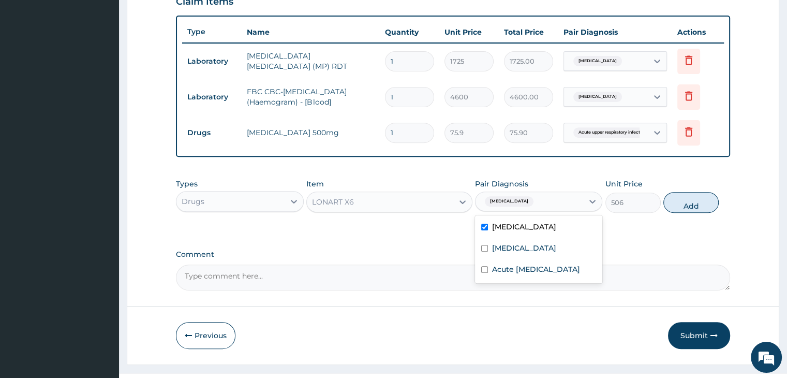
click at [690, 201] on button "Add" at bounding box center [691, 202] width 55 height 21
type input "0"
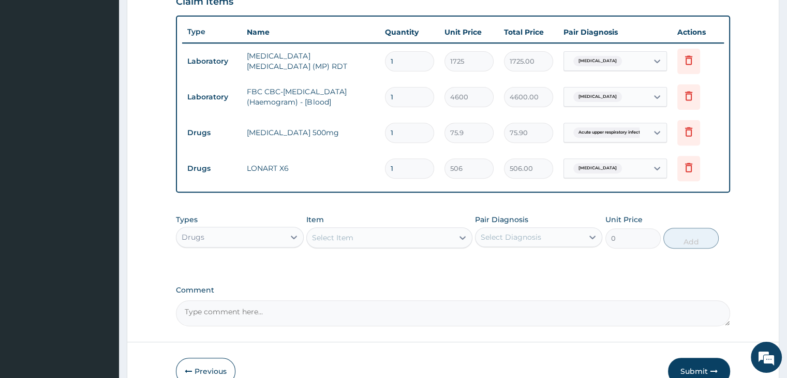
click at [393, 235] on div "Select Item" at bounding box center [380, 237] width 147 height 17
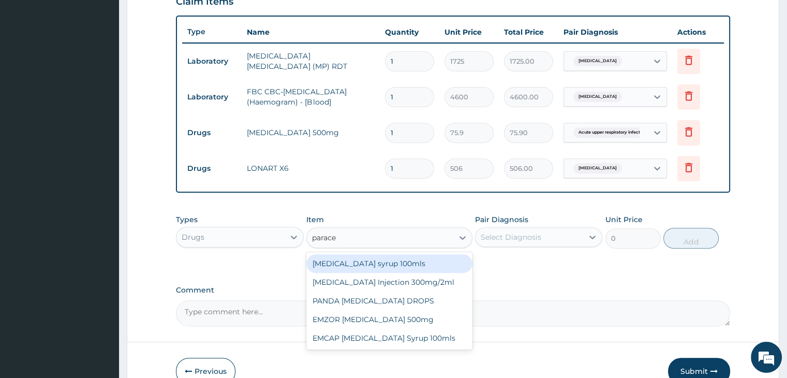
type input "paracet"
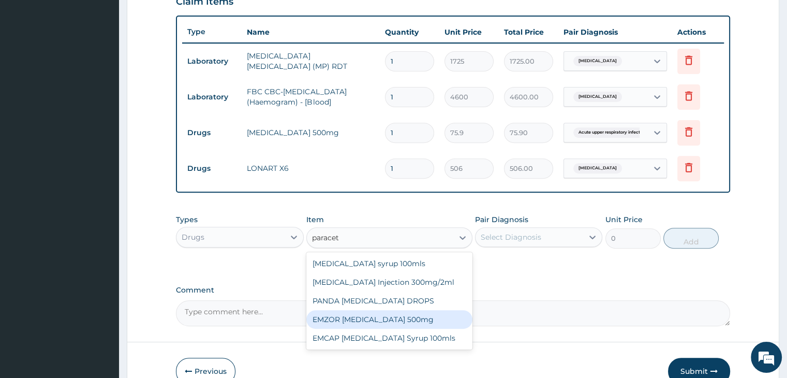
click at [392, 323] on div "EMZOR PARACETAMOL 500mg" at bounding box center [389, 319] width 166 height 19
type input "25.3"
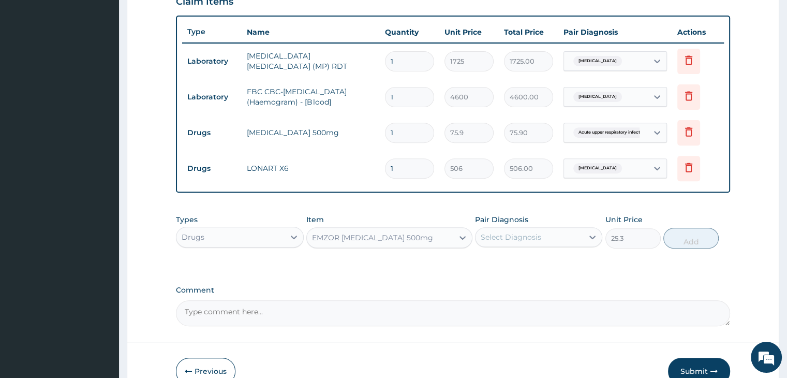
click at [556, 236] on div "Select Diagnosis" at bounding box center [530, 237] width 108 height 17
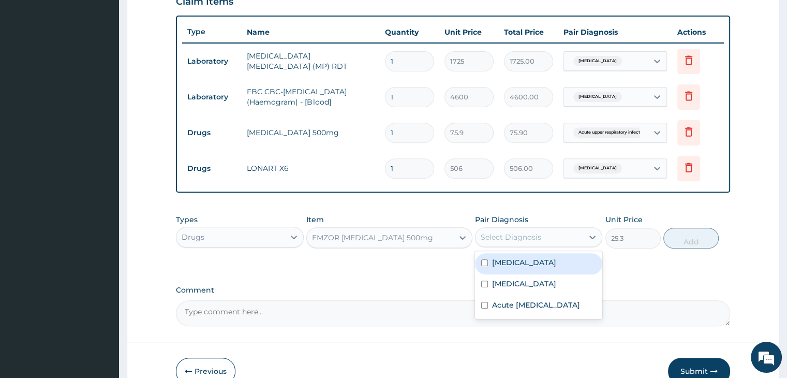
drag, startPoint x: 528, startPoint y: 263, endPoint x: 533, endPoint y: 261, distance: 5.4
click at [528, 262] on div "Malaria" at bounding box center [538, 263] width 127 height 21
checkbox input "true"
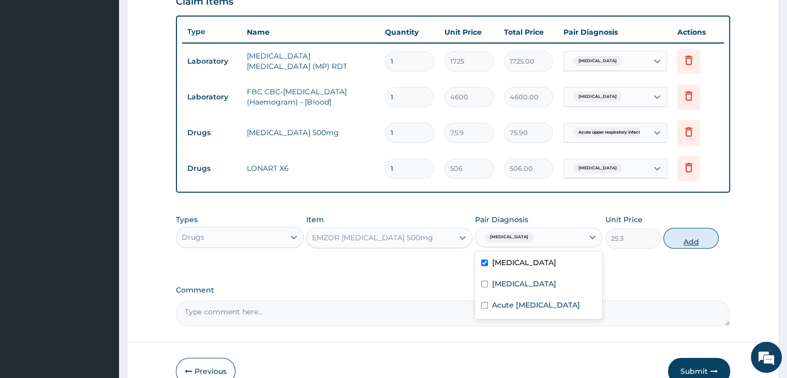
click at [689, 232] on button "Add" at bounding box center [691, 238] width 55 height 21
type input "0"
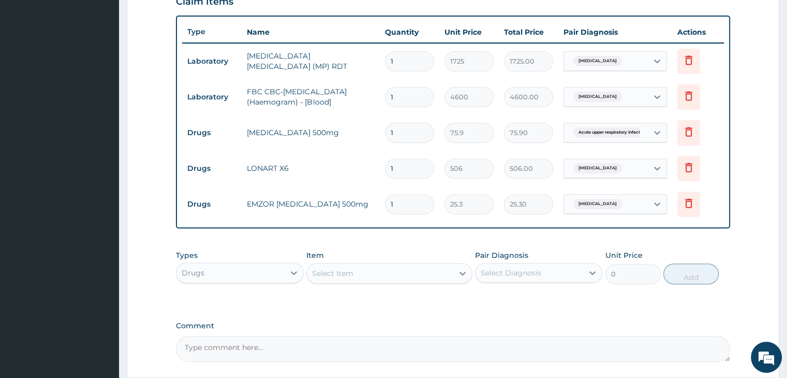
click at [387, 270] on div "Select Item" at bounding box center [380, 273] width 147 height 17
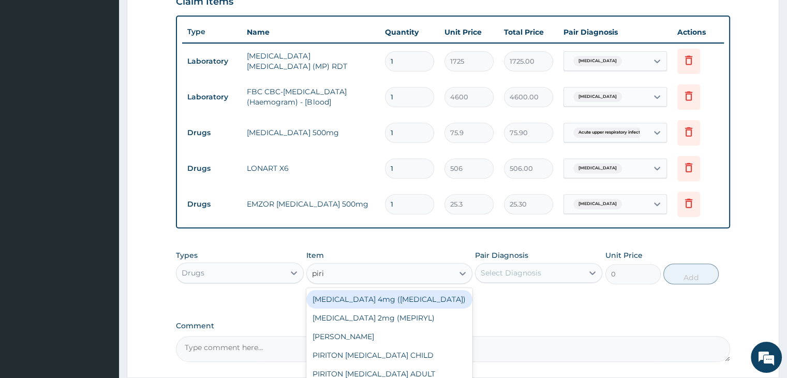
type input "pirit"
click at [376, 299] on div "PIRITON TAB EVANS" at bounding box center [389, 299] width 166 height 19
type input "25.3"
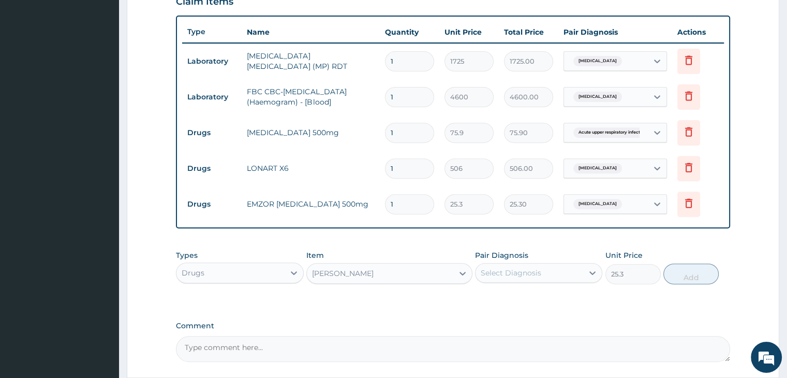
click at [557, 270] on div "Select Diagnosis" at bounding box center [530, 273] width 108 height 17
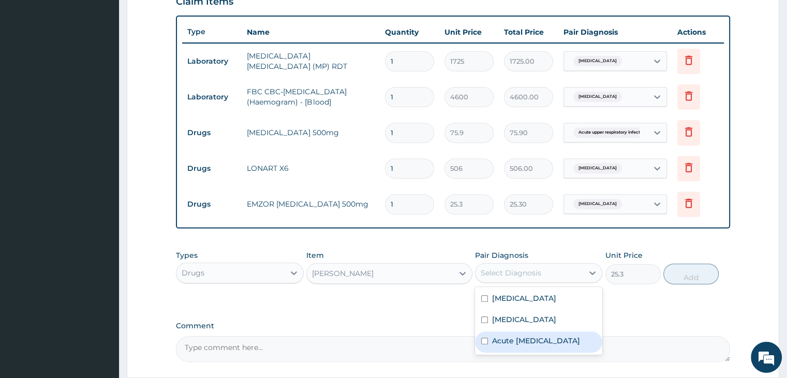
click at [538, 341] on label "Acute upper respiratory infection" at bounding box center [536, 340] width 88 height 10
checkbox input "true"
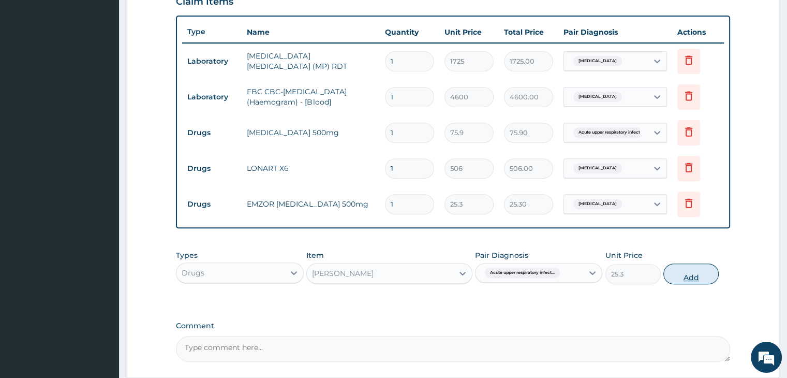
click at [706, 274] on button "Add" at bounding box center [691, 273] width 55 height 21
type input "0"
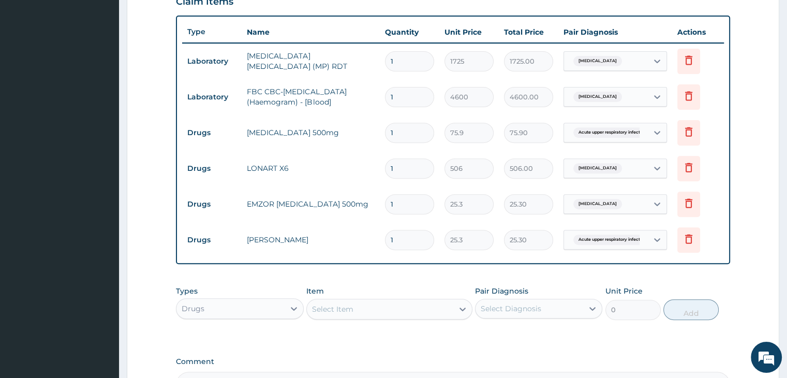
type input "10"
type input "253.00"
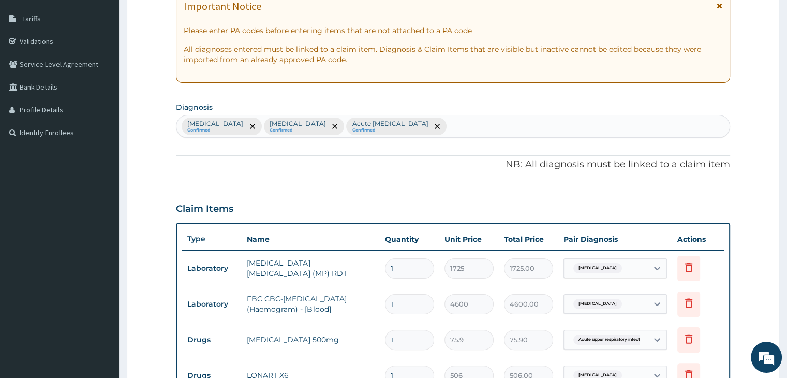
type input "10"
click at [500, 127] on div "Malaria Confirmed Sepsis Confirmed Acute upper respiratory infection Confirmed" at bounding box center [453, 126] width 553 height 22
type input "gas"
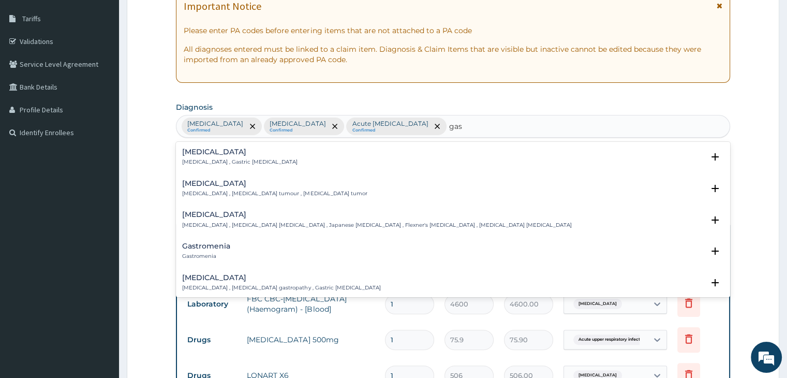
click at [222, 151] on h4 "Gastritis" at bounding box center [239, 152] width 115 height 8
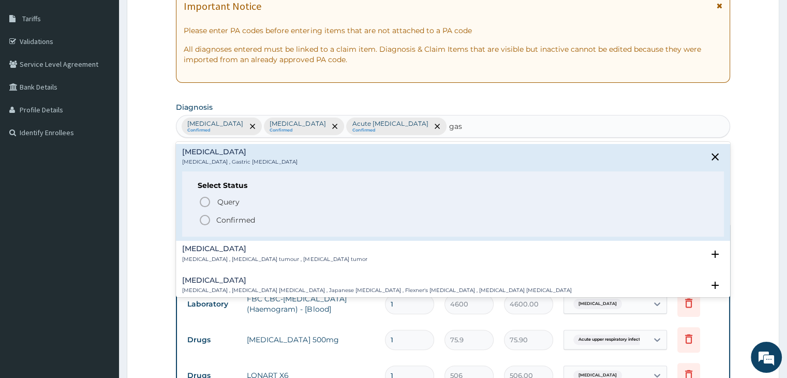
click at [205, 220] on icon "status option filled" at bounding box center [205, 220] width 12 height 12
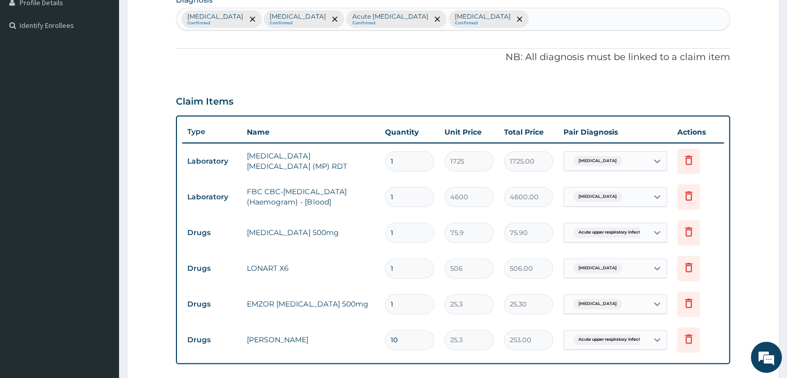
scroll to position [473, 0]
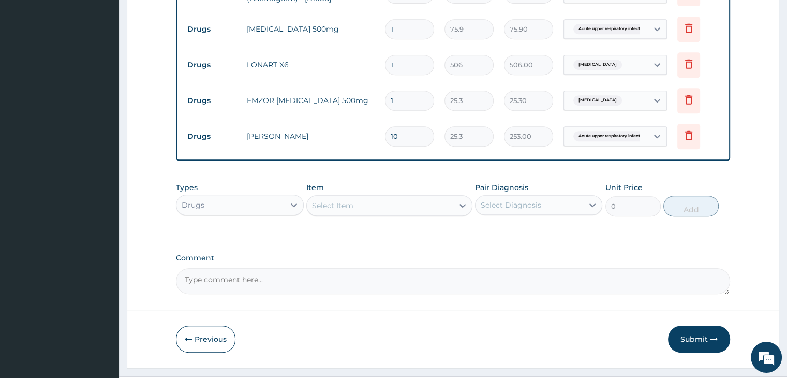
click at [392, 201] on div "Select Item" at bounding box center [380, 205] width 147 height 17
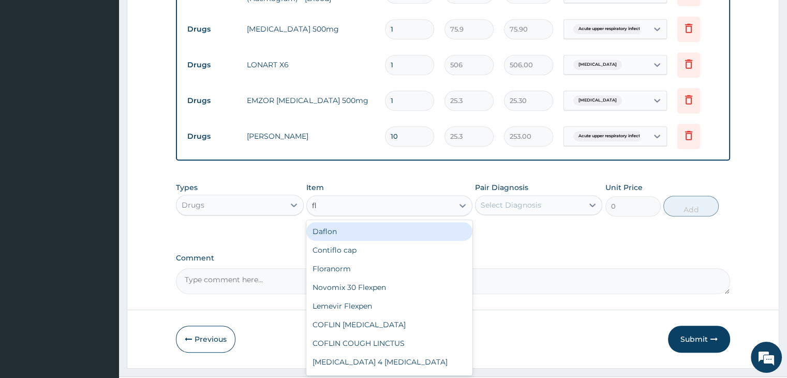
type input "fla"
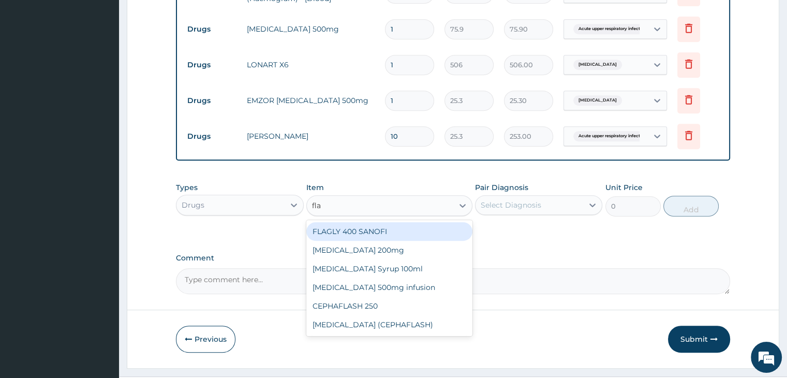
click at [379, 229] on div "FLAGLY 400 SANOFI" at bounding box center [389, 231] width 166 height 19
type input "75.9"
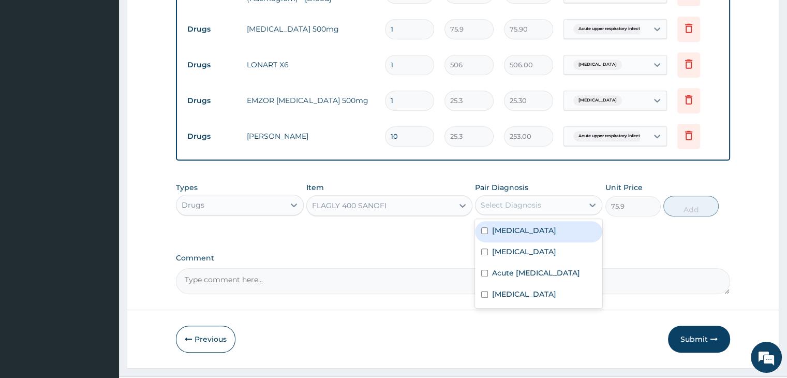
click at [549, 203] on div "Select Diagnosis" at bounding box center [530, 205] width 108 height 17
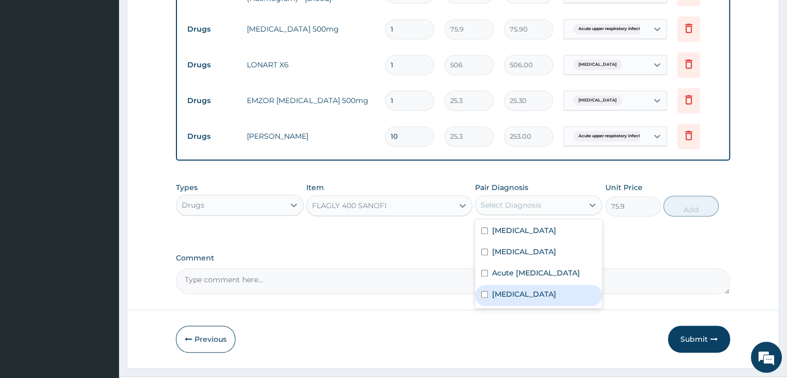
click at [533, 302] on div "Gastritis" at bounding box center [538, 295] width 127 height 21
checkbox input "true"
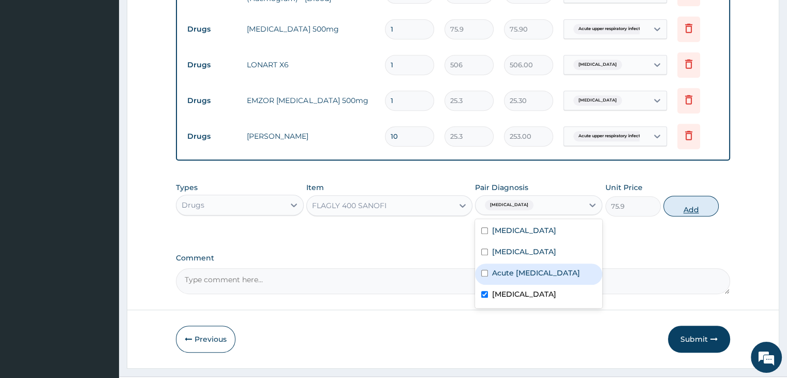
click at [699, 208] on button "Add" at bounding box center [691, 206] width 55 height 21
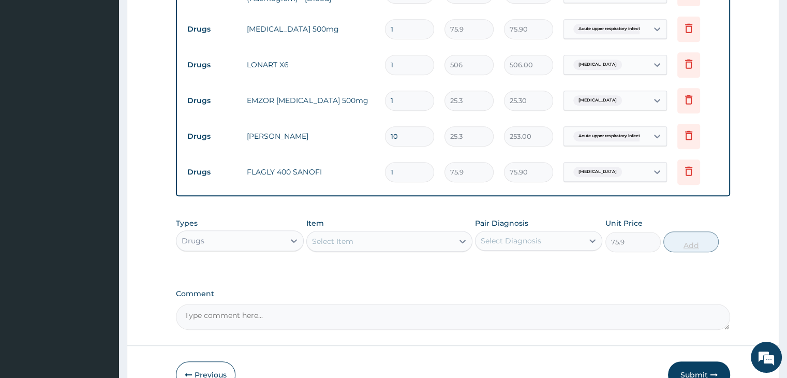
type input "0"
type input "15"
type input "1138.50"
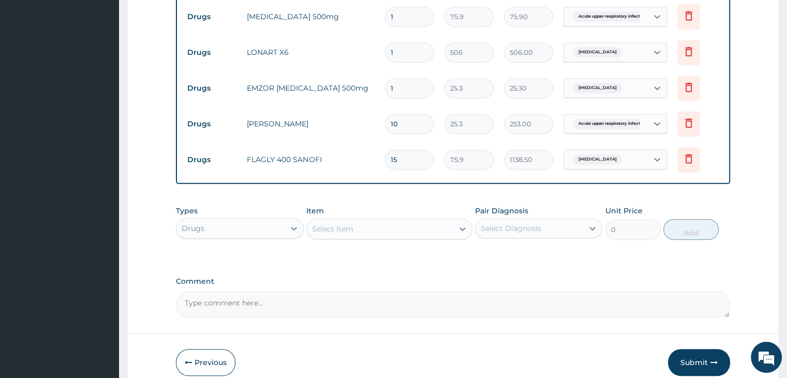
scroll to position [525, 0]
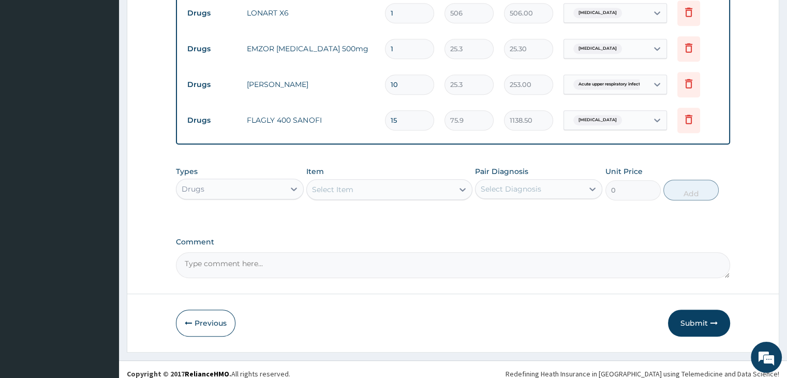
type input "15"
click at [244, 191] on div "Drugs" at bounding box center [231, 189] width 108 height 17
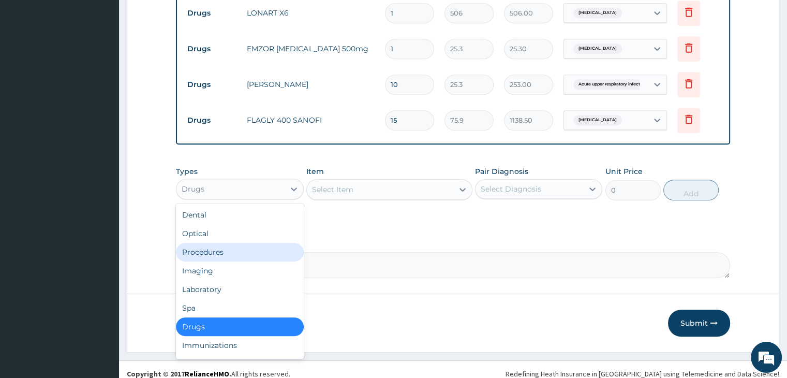
click at [224, 245] on div "Procedures" at bounding box center [239, 252] width 127 height 19
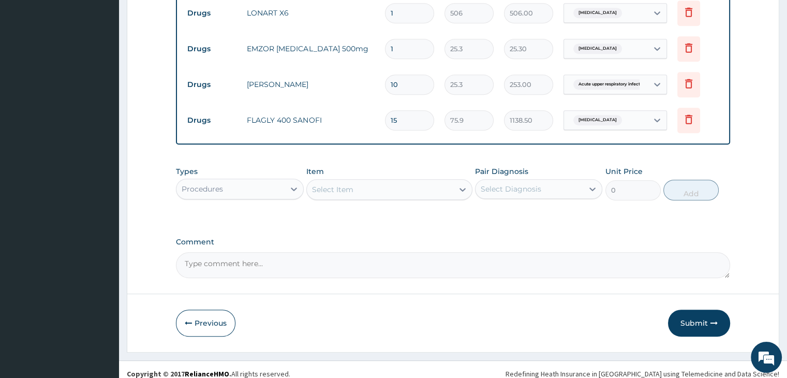
click at [407, 189] on div "Select Item" at bounding box center [380, 189] width 147 height 17
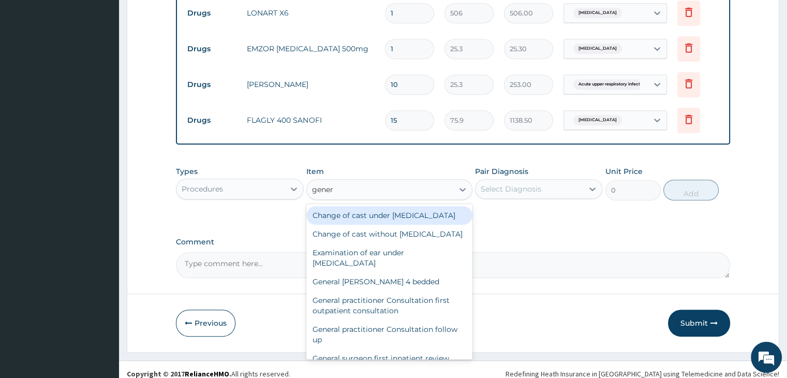
type input "genera"
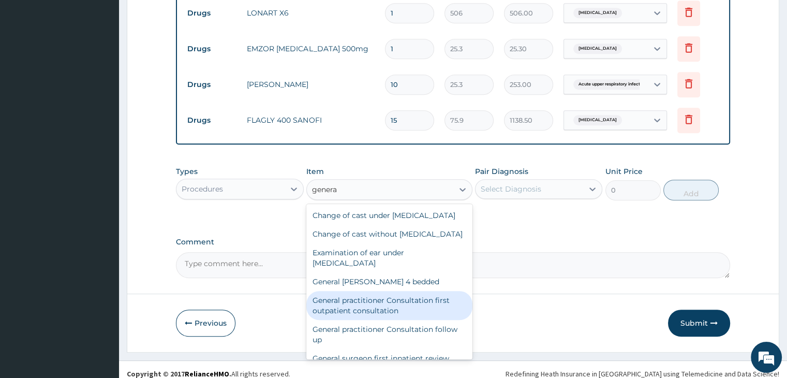
click at [381, 320] on div "General practitioner Consultation first outpatient consultation" at bounding box center [389, 305] width 166 height 29
type input "3795"
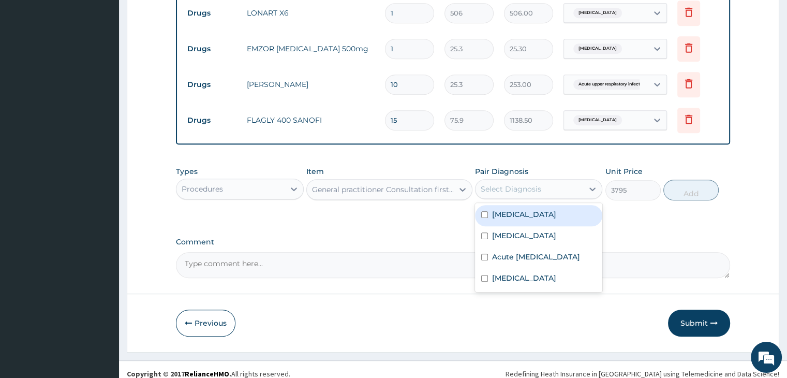
click at [541, 186] on div "Select Diagnosis" at bounding box center [530, 189] width 108 height 17
click at [534, 212] on div "Malaria" at bounding box center [538, 215] width 127 height 21
checkbox input "true"
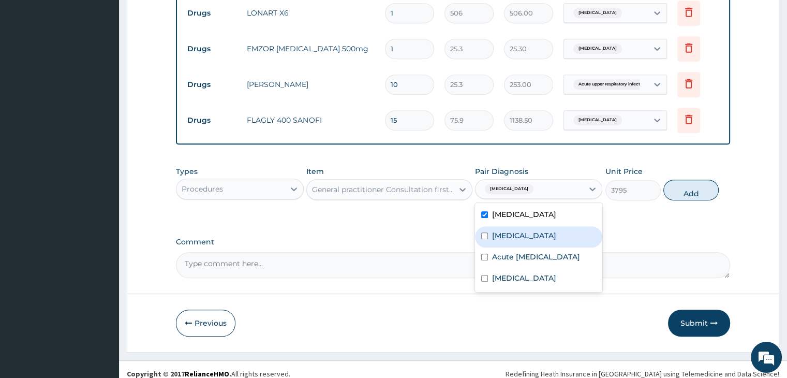
click at [529, 234] on div "Sepsis" at bounding box center [538, 236] width 127 height 21
checkbox input "true"
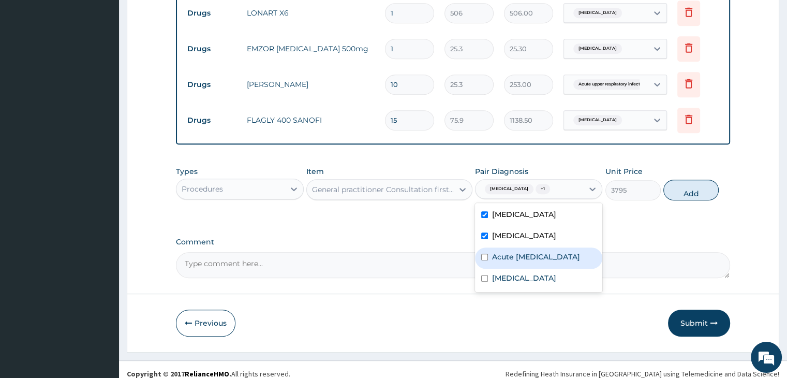
click at [533, 258] on label "Acute upper respiratory infection" at bounding box center [536, 257] width 88 height 10
checkbox input "true"
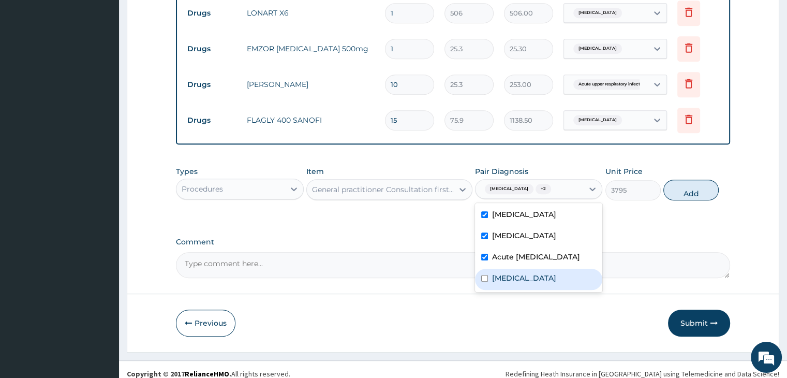
click at [532, 282] on div "Gastritis" at bounding box center [538, 279] width 127 height 21
checkbox input "true"
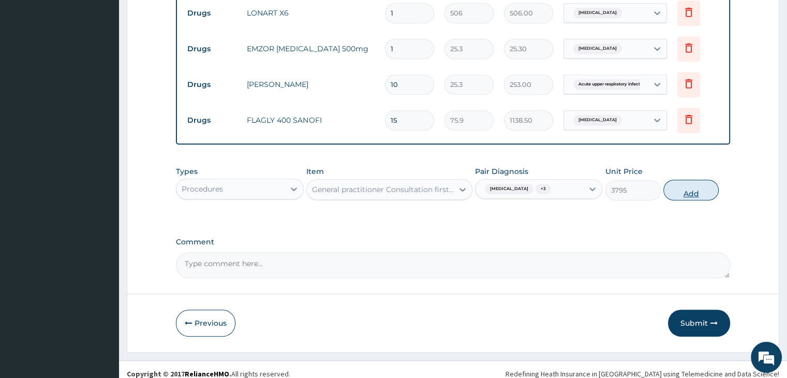
click at [684, 189] on button "Add" at bounding box center [691, 190] width 55 height 21
type input "0"
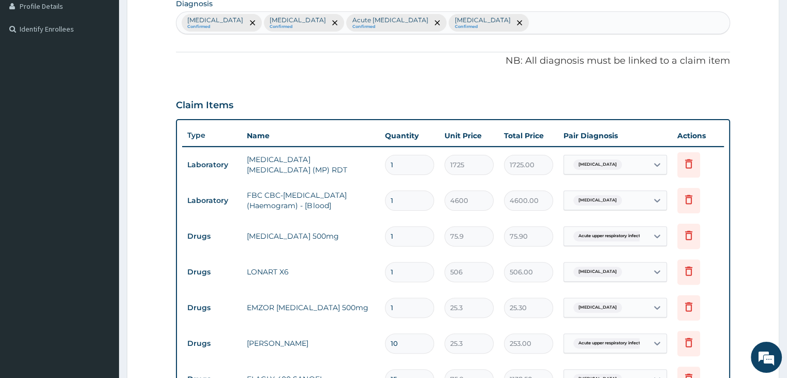
scroll to position [318, 0]
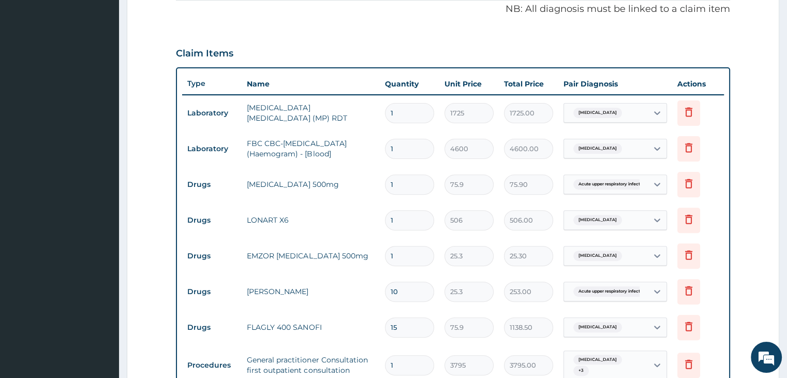
click at [406, 189] on input "1" at bounding box center [409, 184] width 49 height 20
type input "15"
type input "1138.50"
type input "15"
click at [406, 213] on input "1" at bounding box center [409, 220] width 49 height 20
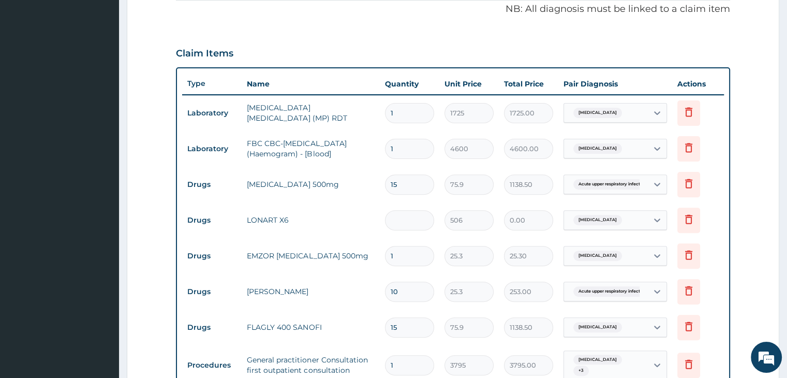
type input "0.00"
type input "6"
type input "3036.00"
type input "6"
click at [412, 255] on input "1" at bounding box center [409, 256] width 49 height 20
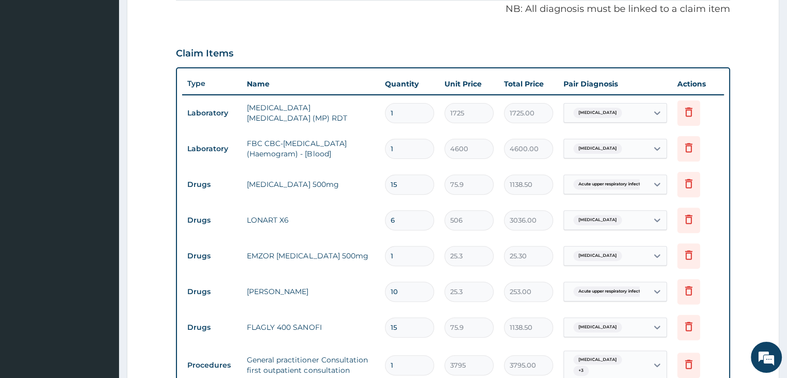
type input "18"
type input "455.40"
type input "18"
click at [411, 294] on input "10" at bounding box center [409, 292] width 49 height 20
type input "9"
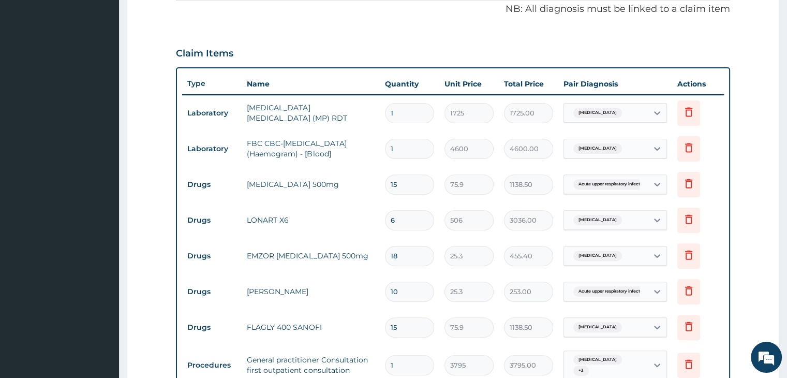
type input "227.70"
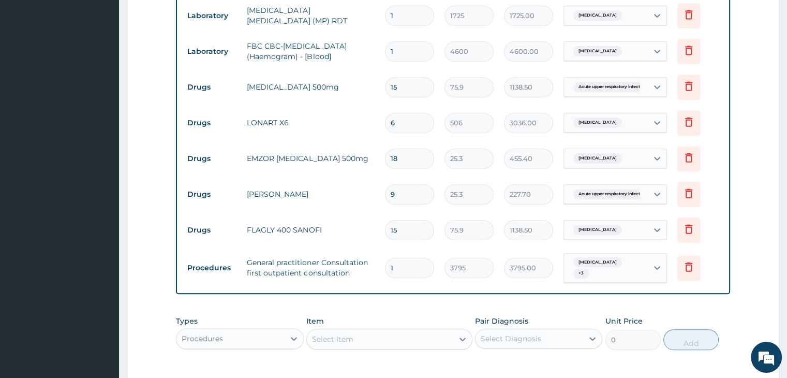
scroll to position [421, 0]
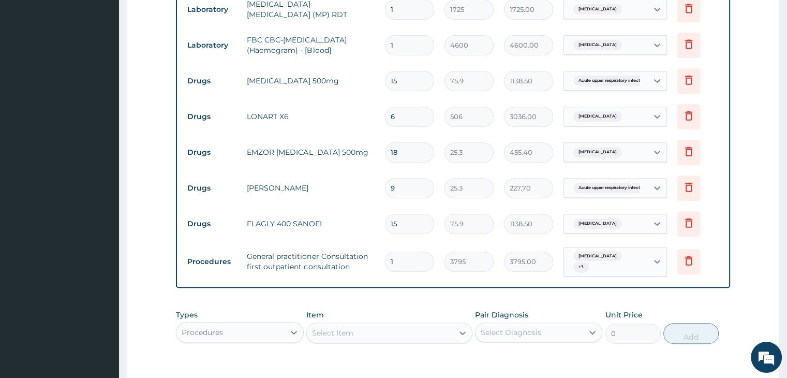
click at [417, 257] on input "1" at bounding box center [409, 262] width 49 height 20
click at [418, 183] on input "9" at bounding box center [409, 188] width 49 height 20
type input "10"
type input "253.00"
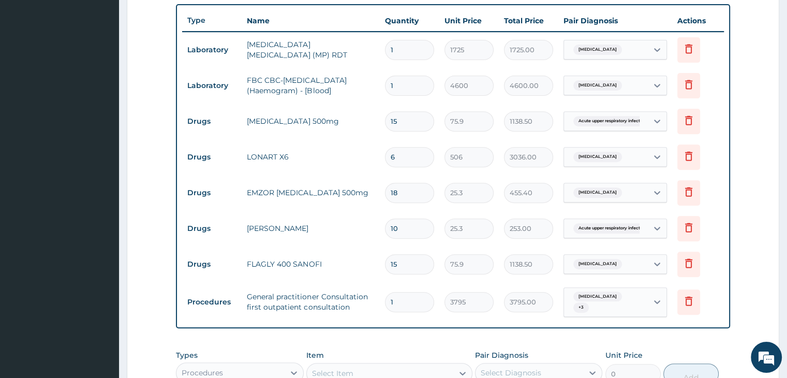
scroll to position [370, 0]
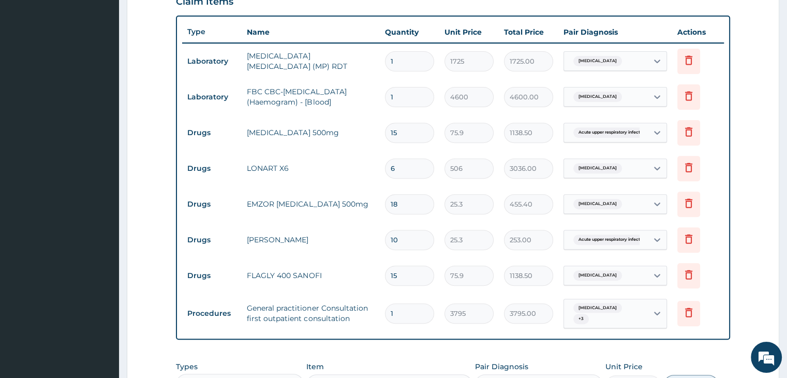
type input "10"
click at [367, 339] on div "PA Code / Prescription Code Enter Code(Secondary Care Only) Encounter Date 27-0…" at bounding box center [453, 101] width 554 height 744
click at [157, 260] on form "Step 2 of 2 PA Code / Prescription Code Enter Code(Secondary Care Only) Encount…" at bounding box center [453, 116] width 653 height 862
click at [152, 312] on form "Step 2 of 2 PA Code / Prescription Code Enter Code(Secondary Care Only) Encount…" at bounding box center [453, 116] width 653 height 862
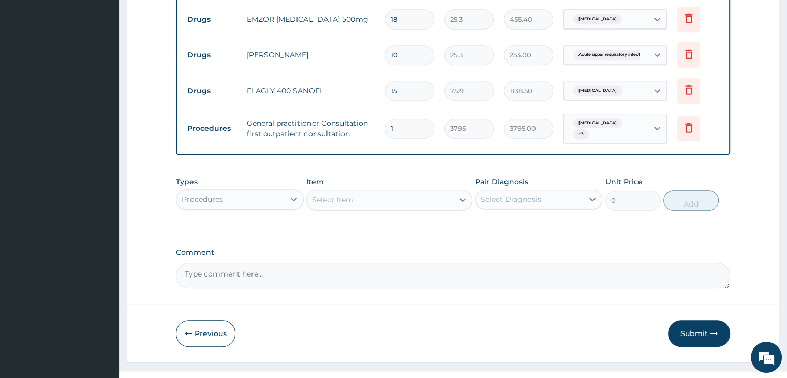
scroll to position [567, 0]
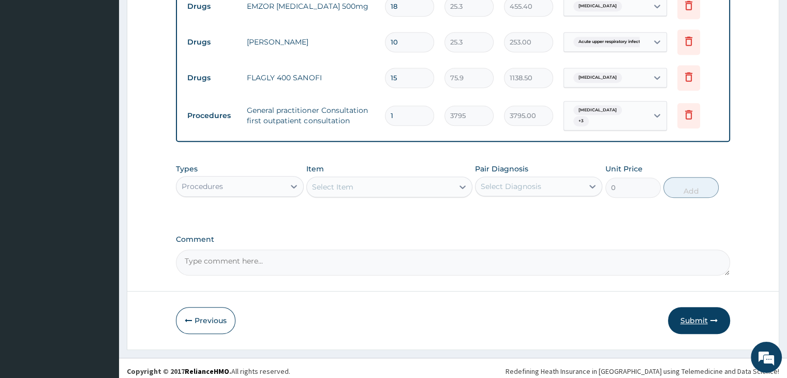
click at [697, 312] on button "Submit" at bounding box center [699, 320] width 62 height 27
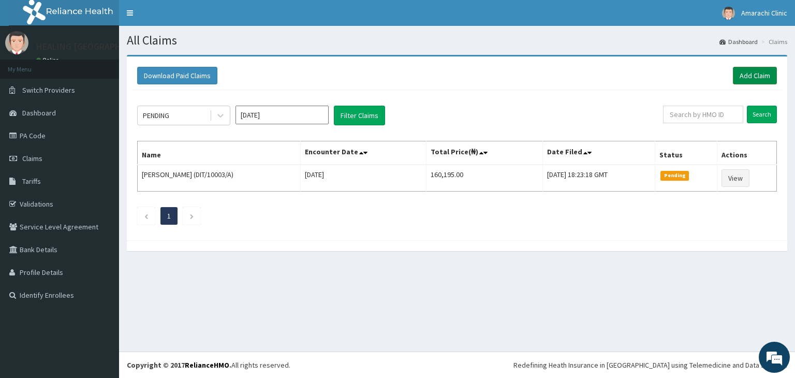
click at [754, 76] on link "Add Claim" at bounding box center [755, 76] width 44 height 18
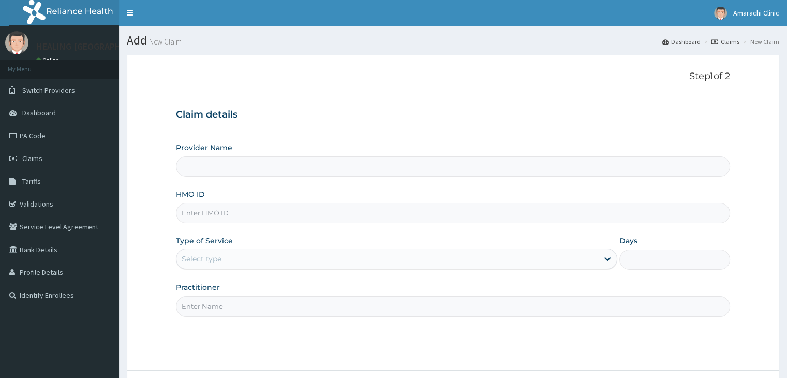
click at [256, 214] on input "HMO ID" at bounding box center [453, 213] width 554 height 20
type input "C"
type input "HEALING [GEOGRAPHIC_DATA]"
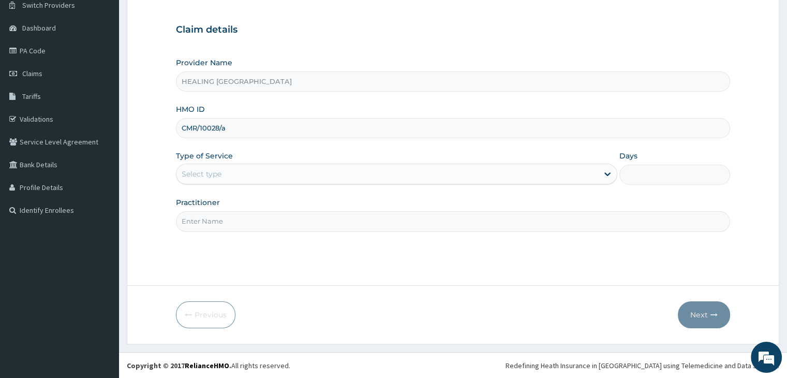
scroll to position [85, 0]
type input "CMR/10028/a"
click at [443, 173] on div "Select type" at bounding box center [388, 174] width 422 height 17
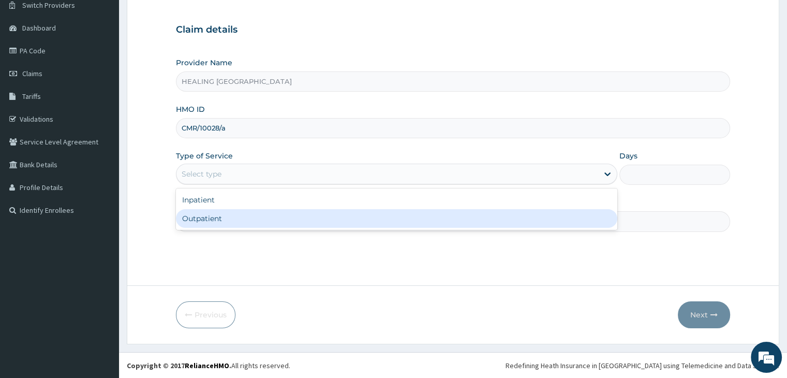
click at [411, 217] on div "Outpatient" at bounding box center [397, 218] width 442 height 19
type input "1"
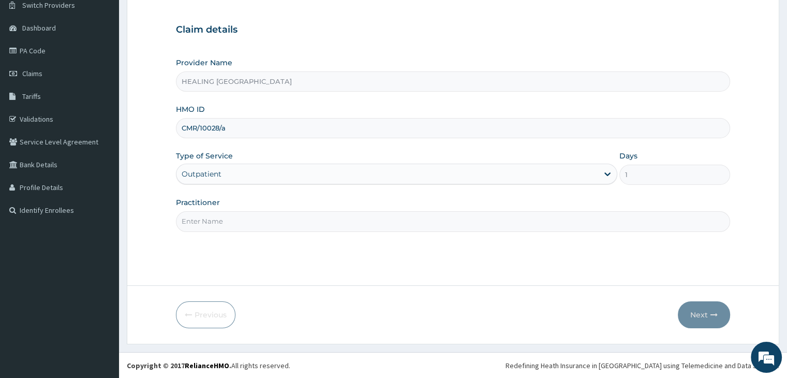
click at [409, 224] on input "Practitioner" at bounding box center [453, 221] width 554 height 20
type input "[PERSON_NAME]"
click at [707, 307] on button "Next" at bounding box center [704, 314] width 52 height 27
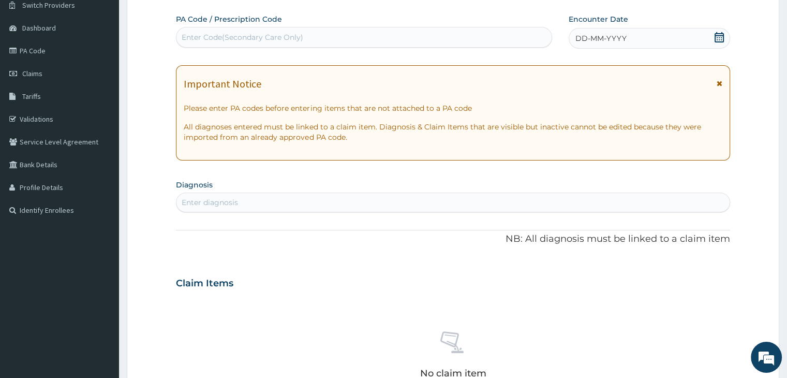
click at [719, 32] on icon at bounding box center [719, 37] width 10 height 10
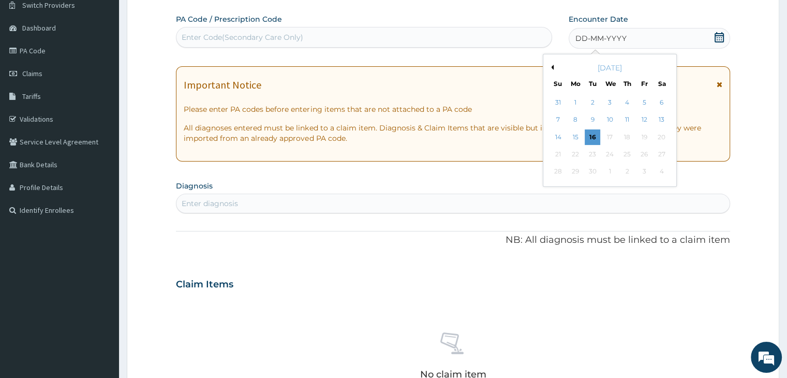
click at [554, 67] on div "September 2025" at bounding box center [610, 68] width 125 height 10
click at [551, 66] on button "Previous Month" at bounding box center [551, 67] width 5 height 5
click at [577, 168] on div "25" at bounding box center [576, 172] width 16 height 16
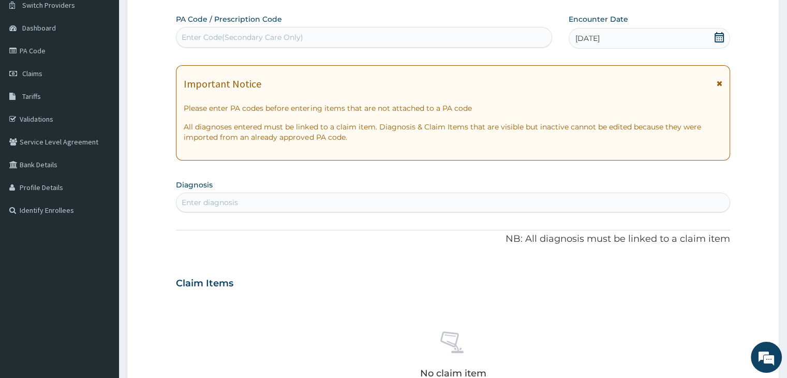
click at [341, 201] on div "Enter diagnosis" at bounding box center [453, 202] width 553 height 17
type input "malaria"
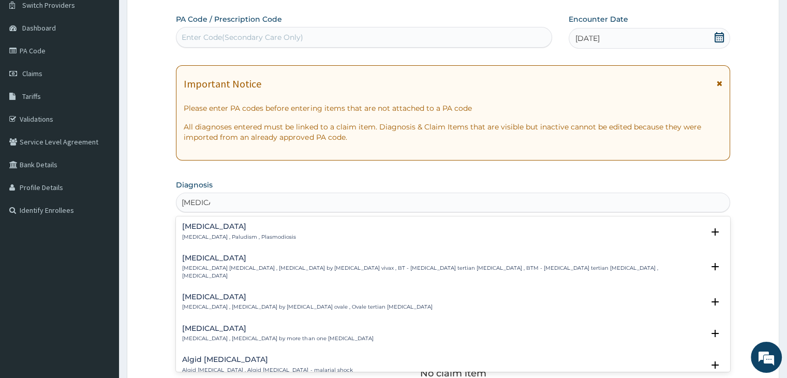
click at [261, 233] on p "Malaria , Paludism , Plasmodiosis" at bounding box center [239, 236] width 114 height 7
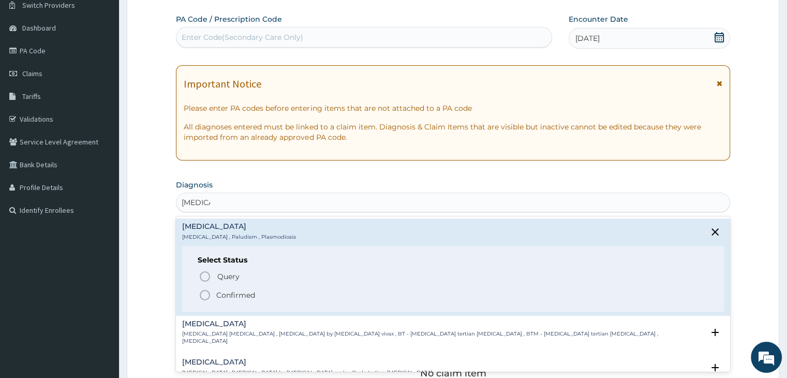
click at [203, 295] on icon "status option filled" at bounding box center [205, 295] width 12 height 12
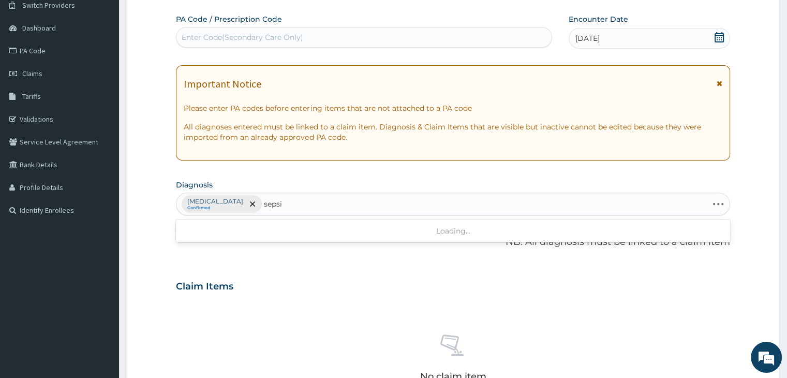
type input "sepsis"
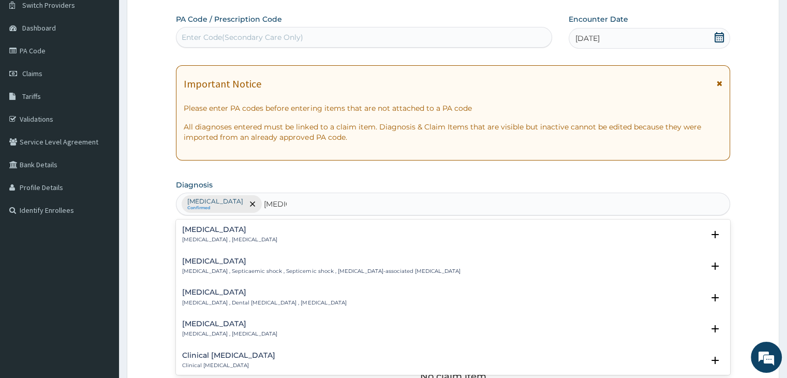
click at [213, 232] on h4 "Sepsis" at bounding box center [229, 230] width 95 height 8
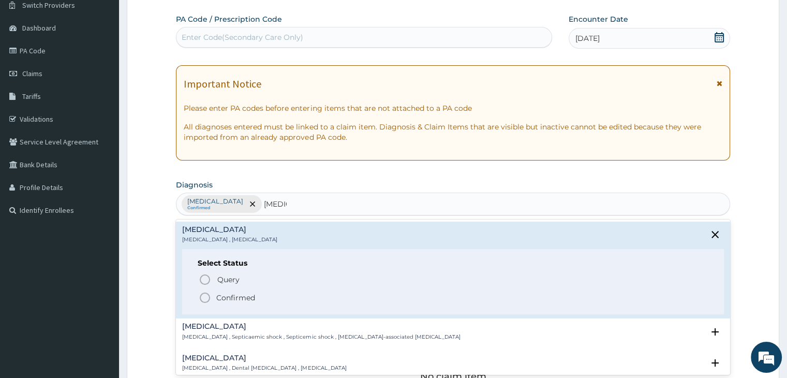
click at [203, 299] on icon "status option filled" at bounding box center [205, 297] width 12 height 12
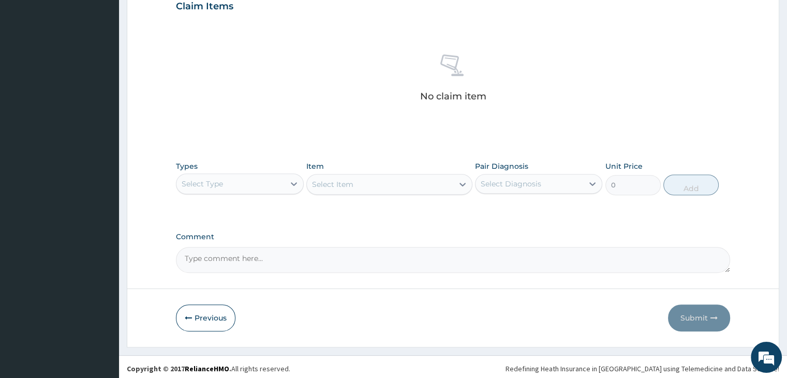
scroll to position [368, 0]
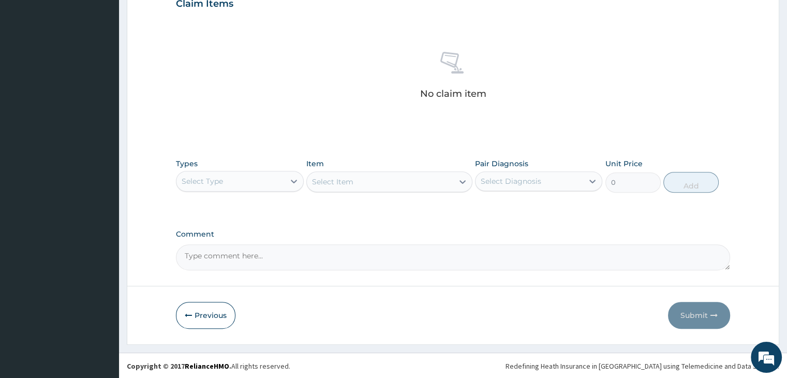
click at [258, 181] on div "Select Type" at bounding box center [231, 181] width 108 height 17
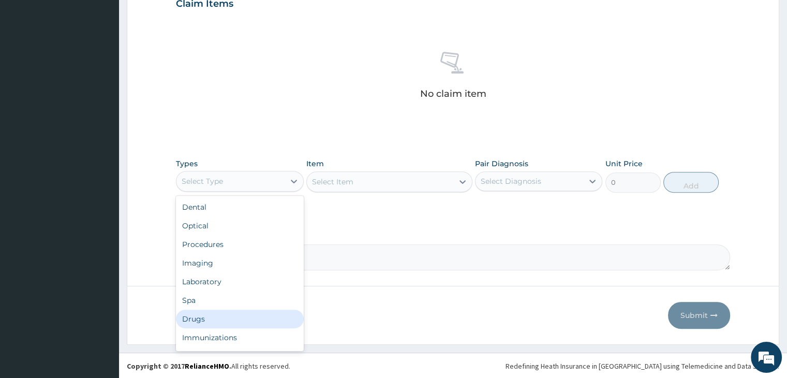
click at [235, 311] on div "Drugs" at bounding box center [239, 319] width 127 height 19
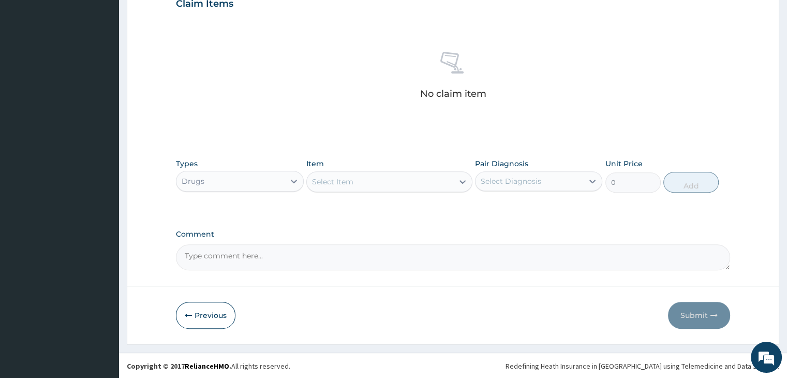
click at [398, 179] on div "Select Item" at bounding box center [380, 181] width 147 height 17
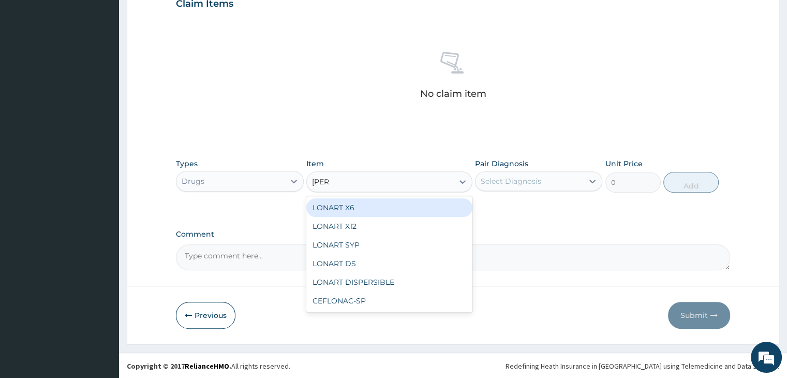
type input "lonar"
click at [386, 211] on div "LONART X6" at bounding box center [389, 207] width 166 height 19
type input "506"
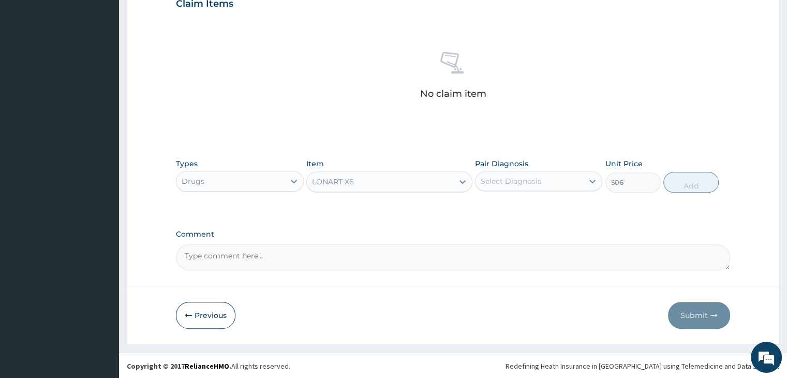
click at [557, 173] on div "Select Diagnosis" at bounding box center [530, 181] width 108 height 17
click at [536, 208] on div "Malaria" at bounding box center [538, 207] width 127 height 21
checkbox input "true"
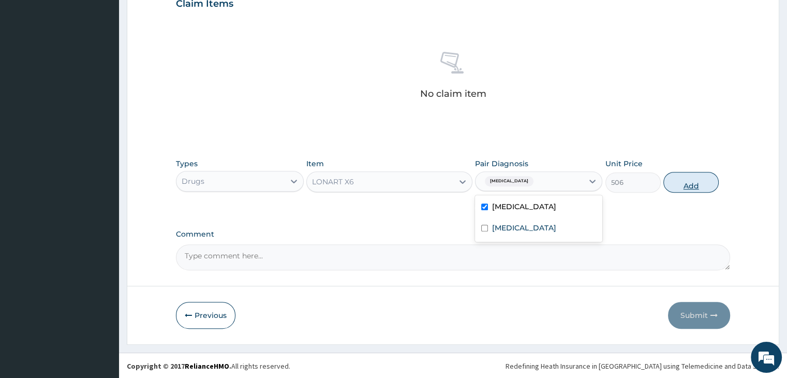
click at [695, 183] on button "Add" at bounding box center [691, 182] width 55 height 21
type input "0"
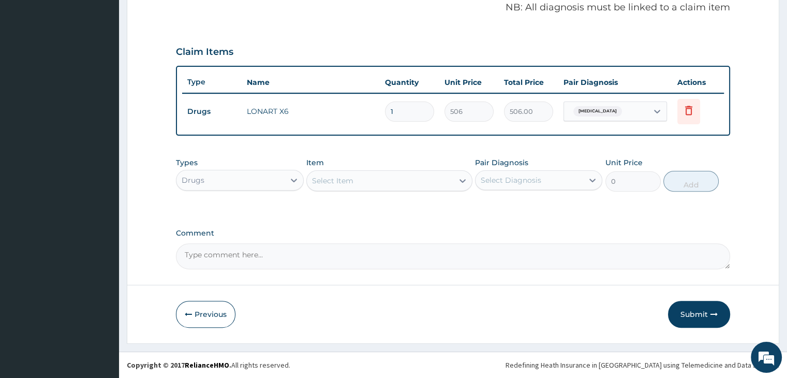
scroll to position [318, 0]
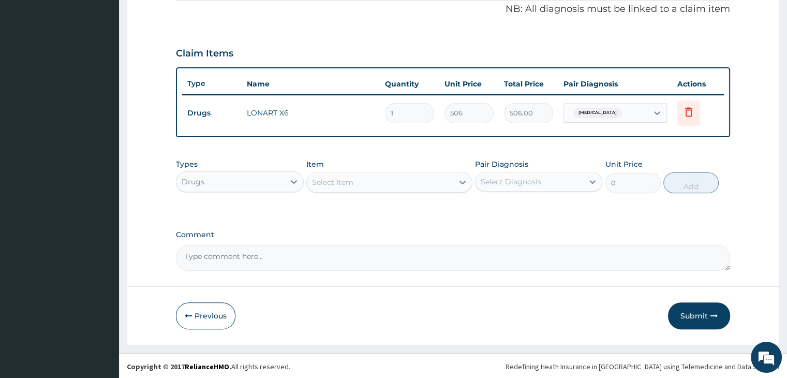
click at [368, 181] on div "Select Item" at bounding box center [380, 182] width 147 height 17
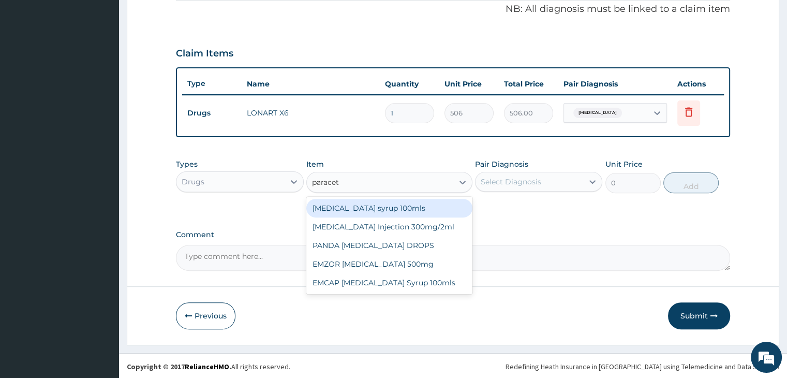
type input "paraceta"
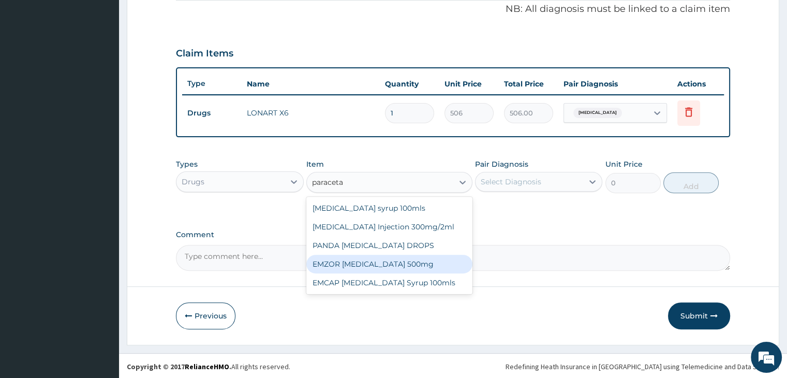
click at [373, 261] on div "EMZOR PARACETAMOL 500mg" at bounding box center [389, 264] width 166 height 19
type input "25.3"
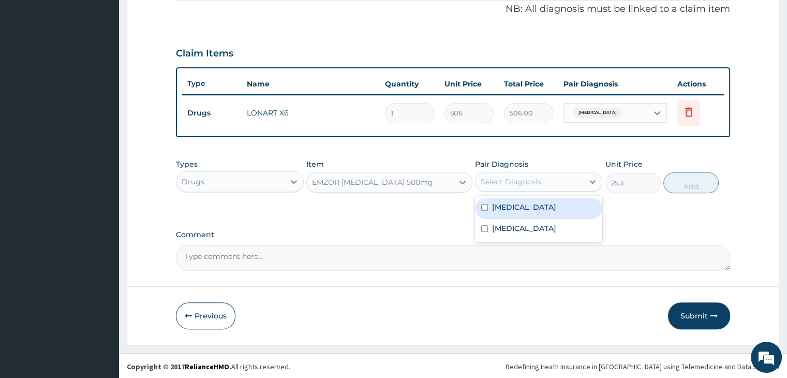
click at [554, 182] on div "Select Diagnosis" at bounding box center [530, 181] width 108 height 17
click at [539, 210] on div "Malaria" at bounding box center [538, 208] width 127 height 21
checkbox input "true"
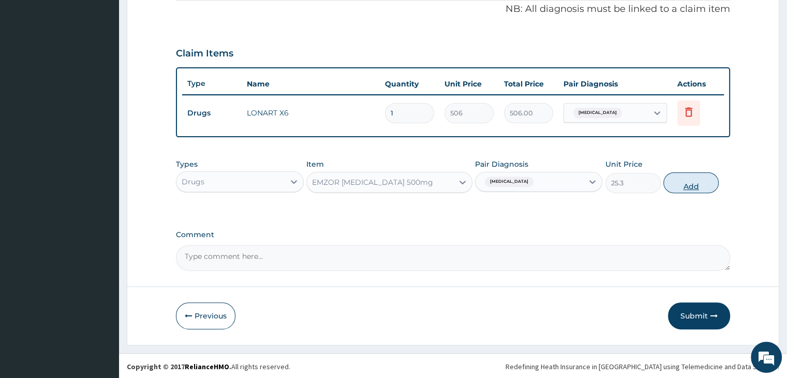
click at [685, 186] on button "Add" at bounding box center [691, 182] width 55 height 21
type input "0"
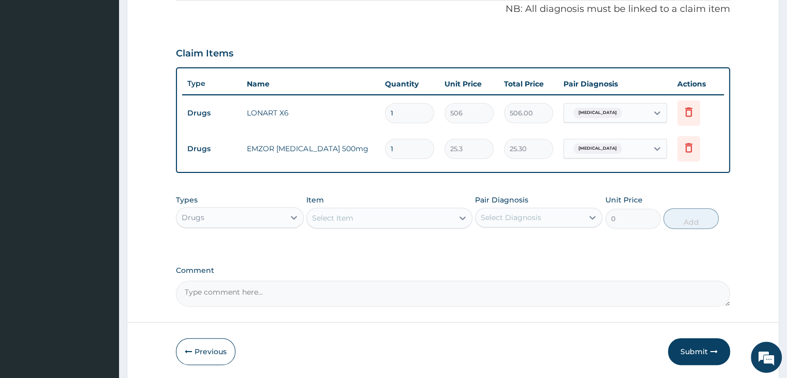
click at [380, 215] on div "Select Item" at bounding box center [380, 218] width 147 height 17
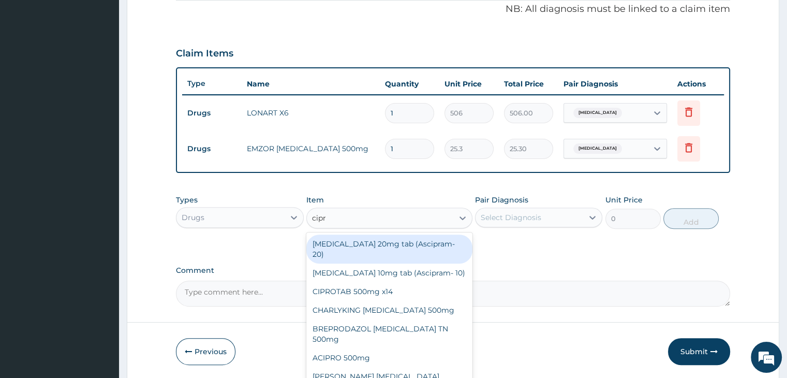
type input "cipro"
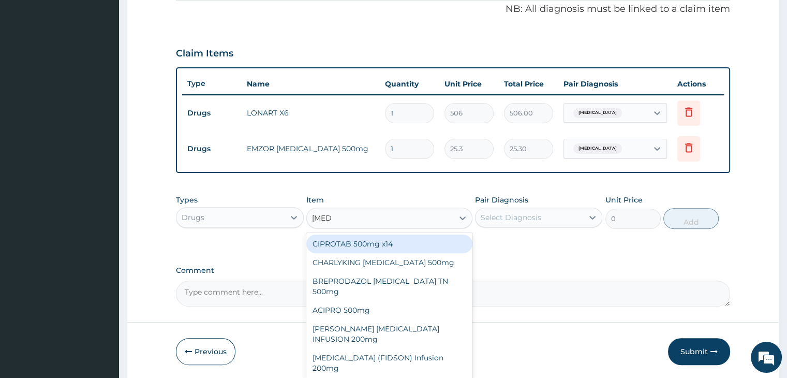
click at [384, 240] on div "CIPROTAB 500mg x14" at bounding box center [389, 244] width 166 height 19
type input "341.55"
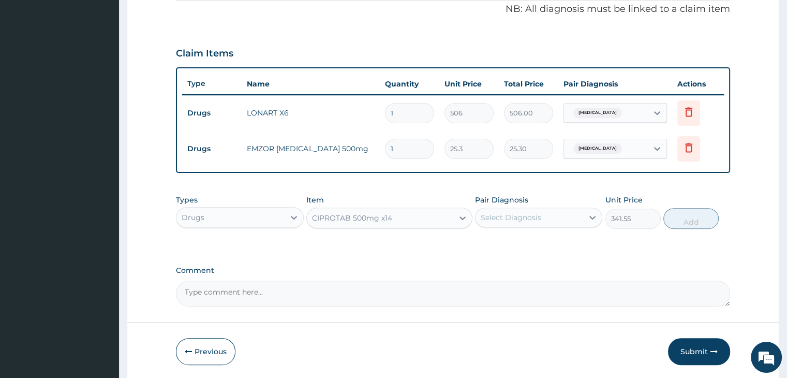
click at [520, 218] on div "Select Diagnosis" at bounding box center [511, 217] width 61 height 10
click at [520, 261] on div "Sepsis" at bounding box center [538, 265] width 127 height 21
checkbox input "true"
click at [690, 219] on button "Add" at bounding box center [691, 218] width 55 height 21
type input "0"
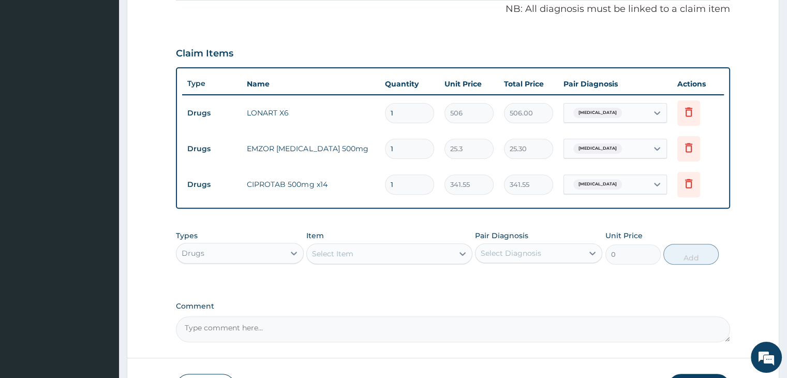
type input "10"
type input "3415.50"
type input "10"
click at [407, 150] on input "1" at bounding box center [409, 149] width 49 height 20
type input "18"
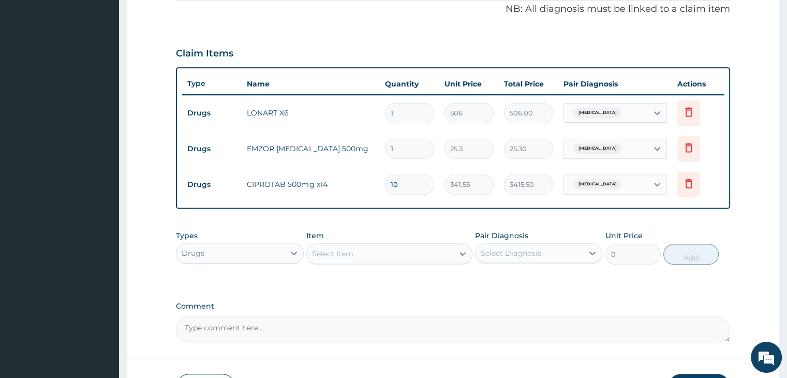
type input "455.40"
type input "18"
click at [408, 107] on input "1" at bounding box center [409, 113] width 49 height 20
type input "0.00"
type input "6"
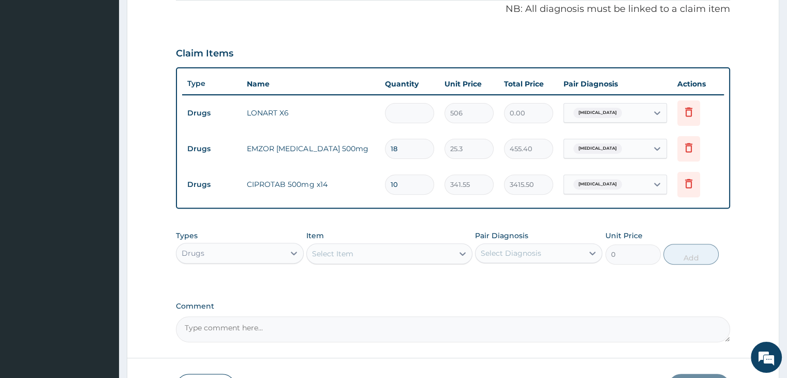
type input "3036.00"
type input "6"
click at [241, 251] on div "Drugs" at bounding box center [231, 253] width 108 height 17
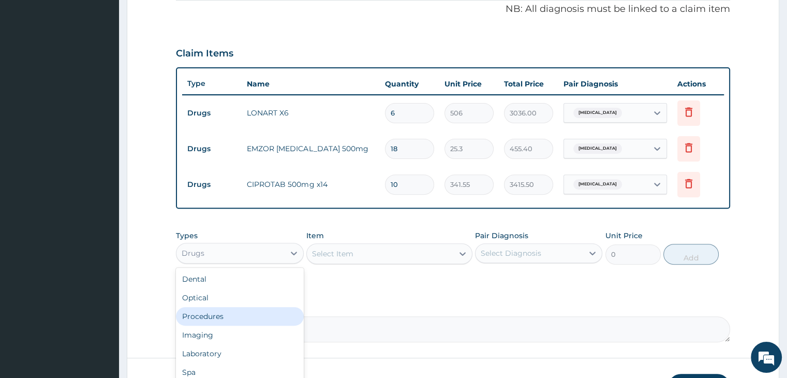
click at [228, 314] on div "Procedures" at bounding box center [239, 316] width 127 height 19
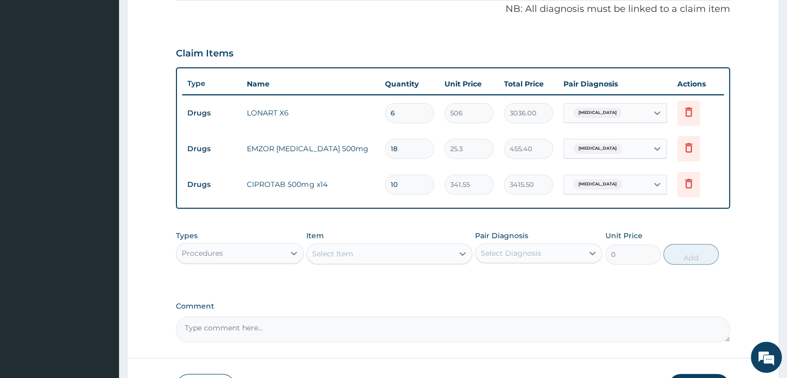
click at [403, 253] on div "Select Item" at bounding box center [380, 253] width 147 height 17
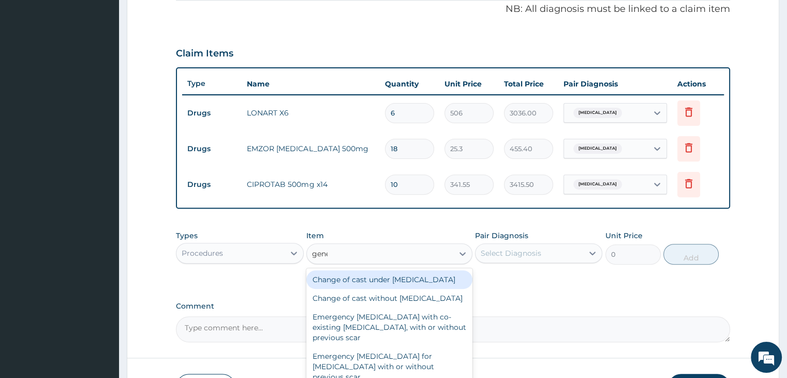
type input "gener"
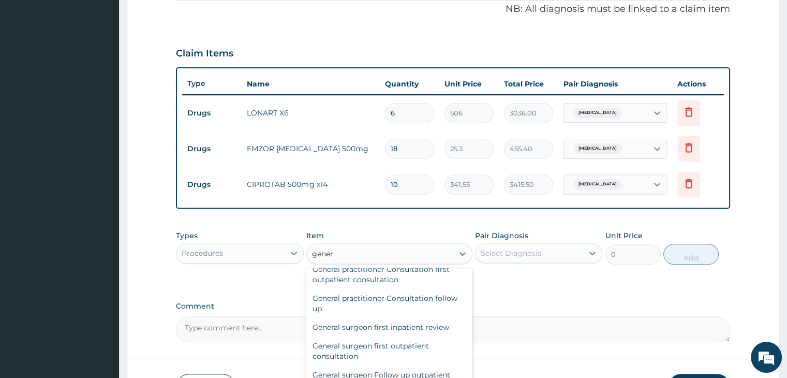
scroll to position [104, 0]
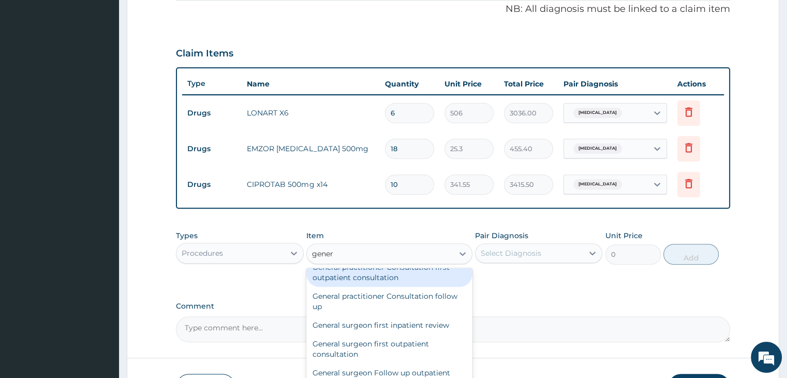
click at [377, 287] on div "General practitioner Consultation first outpatient consultation" at bounding box center [389, 272] width 166 height 29
type input "3795"
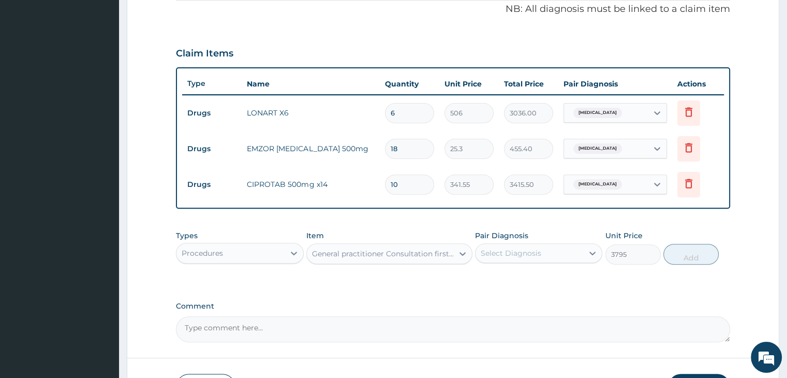
click at [553, 251] on div "Select Diagnosis" at bounding box center [530, 253] width 108 height 17
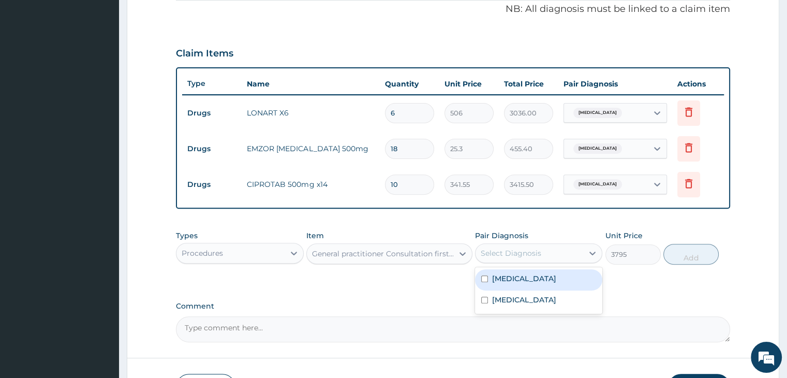
click at [532, 277] on div "Malaria" at bounding box center [538, 279] width 127 height 21
checkbox input "true"
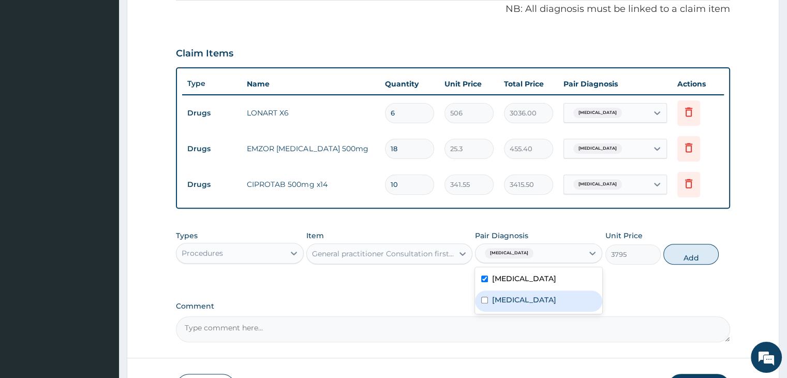
click at [533, 300] on div "Sepsis" at bounding box center [538, 300] width 127 height 21
checkbox input "true"
click at [692, 253] on button "Add" at bounding box center [691, 254] width 55 height 21
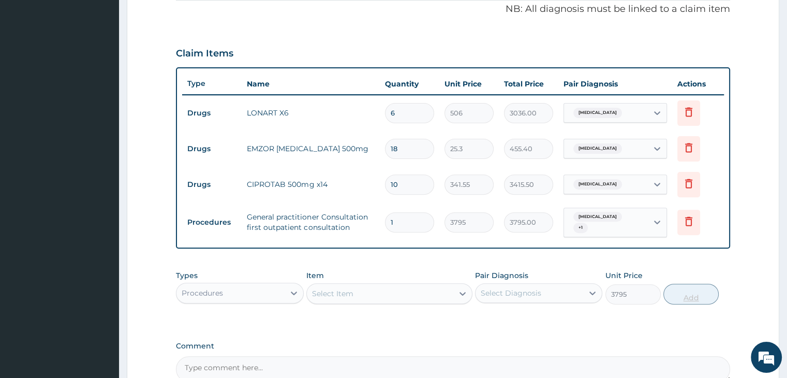
type input "0"
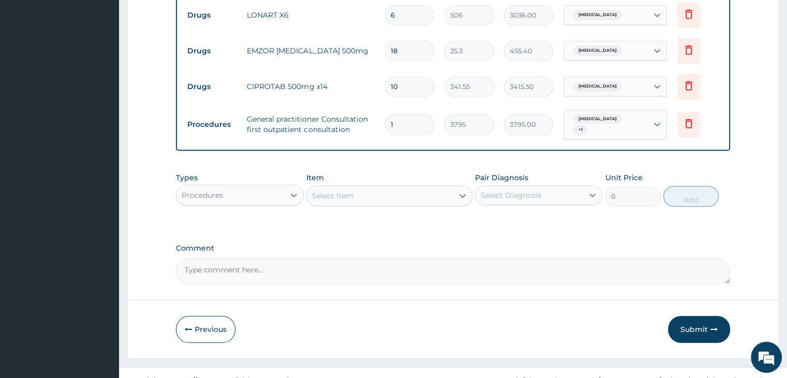
scroll to position [421, 0]
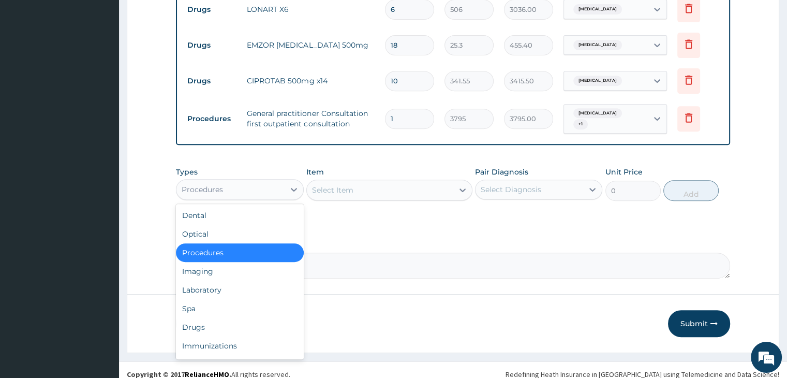
click at [260, 188] on div "Procedures" at bounding box center [231, 189] width 108 height 17
click at [222, 283] on div "Laboratory" at bounding box center [239, 290] width 127 height 19
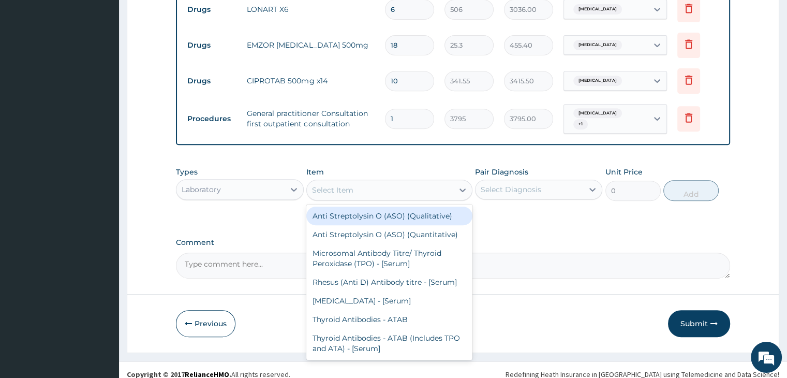
click at [416, 187] on div "Select Item" at bounding box center [380, 190] width 147 height 17
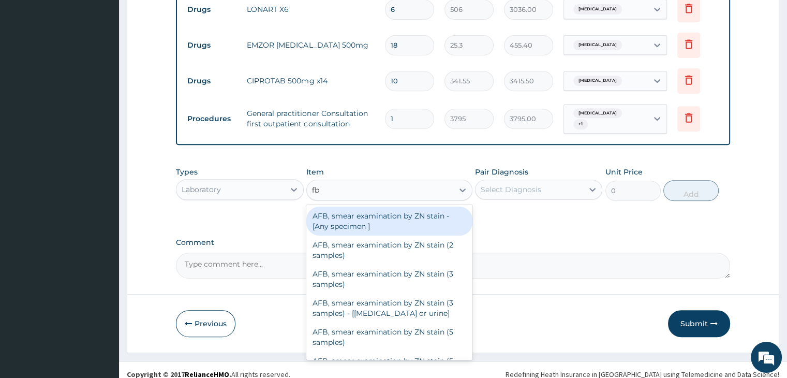
type input "fbc"
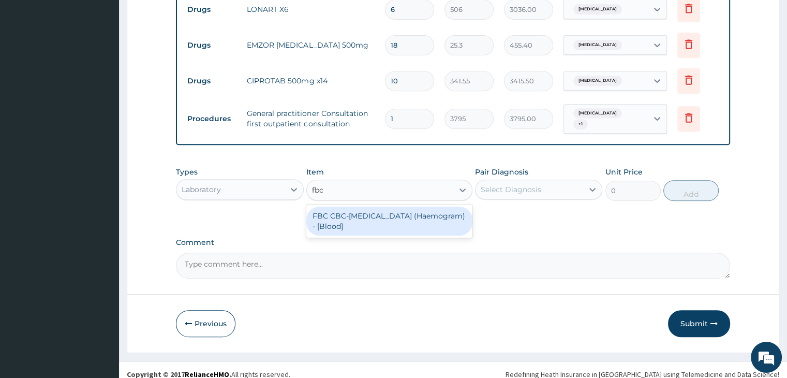
click at [400, 216] on div "FBC CBC-Complete Blood Count (Haemogram) - [Blood]" at bounding box center [389, 221] width 166 height 29
type input "4600"
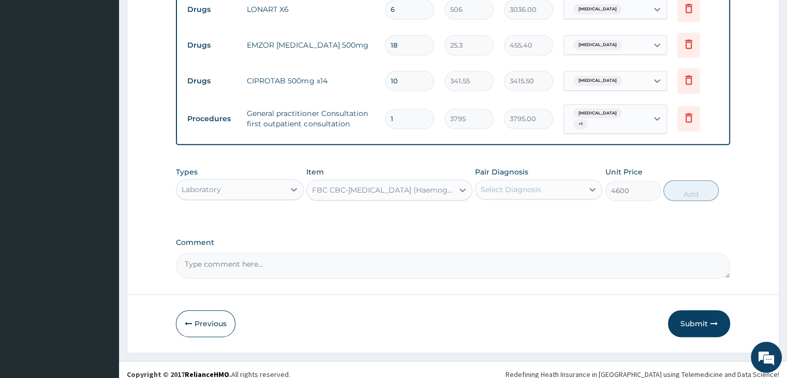
click at [549, 181] on div "Select Diagnosis" at bounding box center [530, 189] width 108 height 17
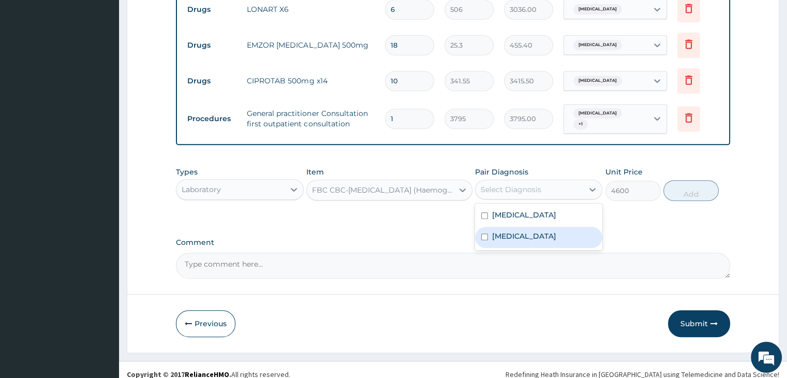
click at [537, 230] on div "Sepsis" at bounding box center [538, 237] width 127 height 21
checkbox input "true"
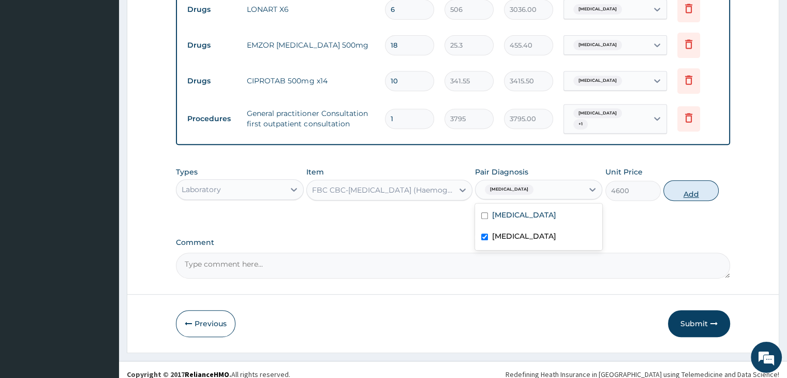
drag, startPoint x: 685, startPoint y: 183, endPoint x: 477, endPoint y: 208, distance: 209.6
click at [685, 183] on button "Add" at bounding box center [691, 190] width 55 height 21
type input "0"
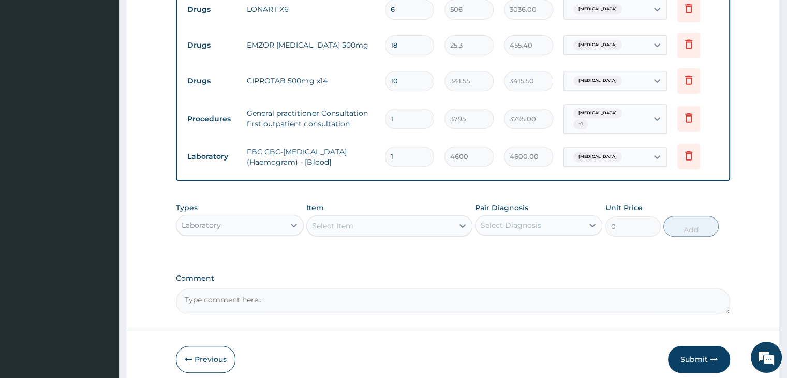
click at [379, 220] on div "Select Item" at bounding box center [380, 225] width 147 height 17
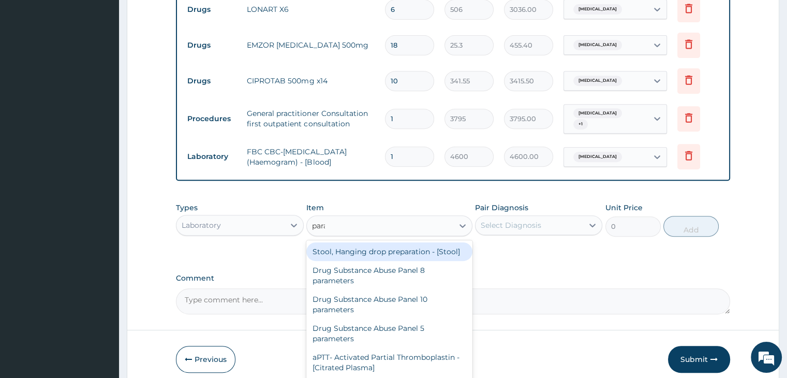
type input "paras"
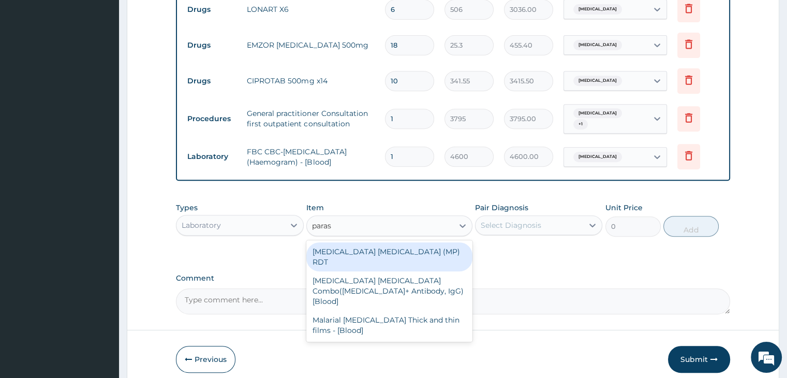
click at [380, 244] on div "MALARIA PARASITE (MP) RDT" at bounding box center [389, 256] width 166 height 29
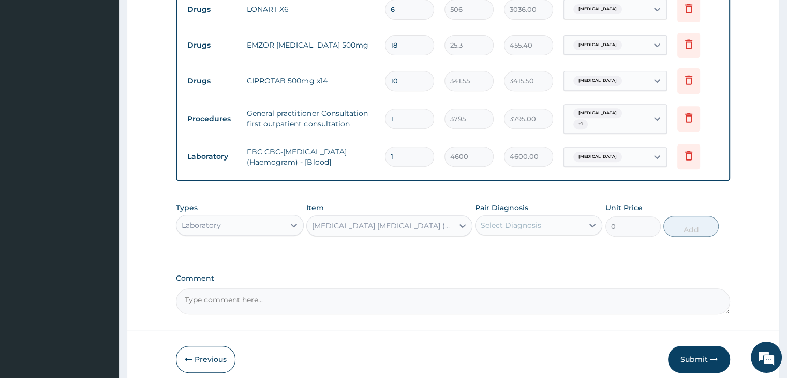
type input "1725"
click at [552, 217] on div "Select Diagnosis" at bounding box center [530, 225] width 108 height 17
drag, startPoint x: 548, startPoint y: 247, endPoint x: 647, endPoint y: 230, distance: 100.3
click at [548, 247] on div "Malaria" at bounding box center [538, 251] width 127 height 21
checkbox input "true"
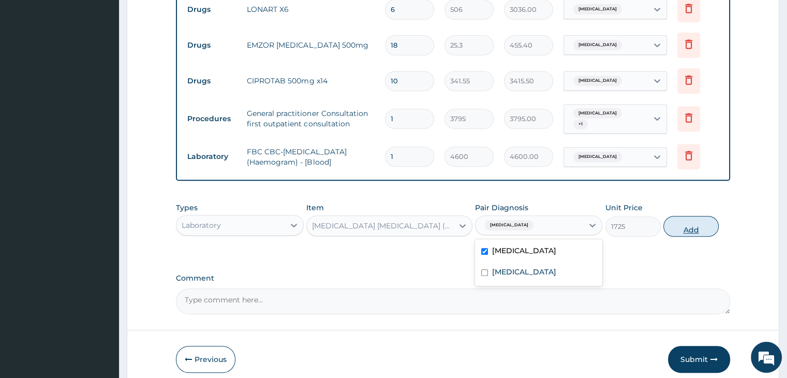
click at [714, 218] on button "Add" at bounding box center [691, 226] width 55 height 21
type input "0"
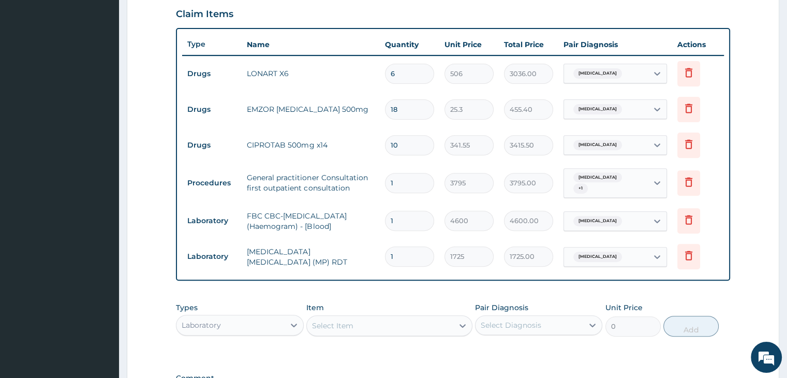
scroll to position [370, 0]
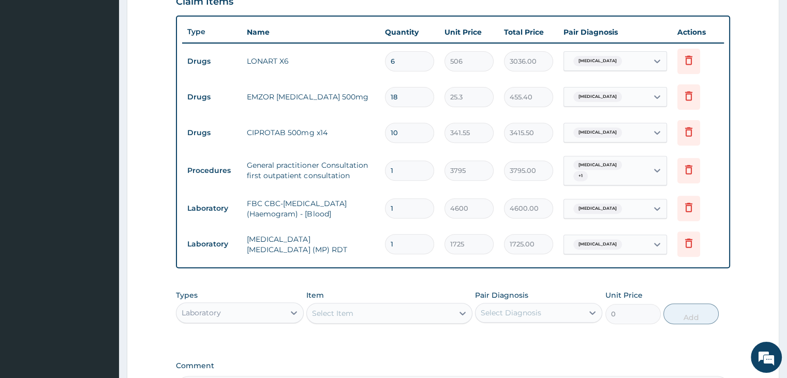
click at [396, 277] on div "PA Code / Prescription Code Enter Code(Secondary Care Only) Encounter Date 25-0…" at bounding box center [453, 65] width 554 height 672
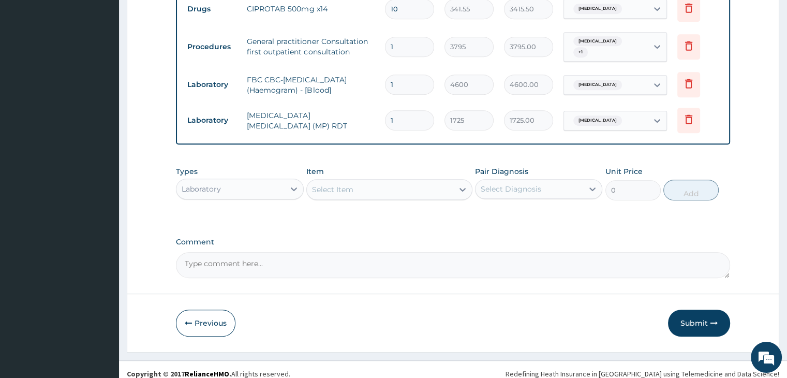
scroll to position [496, 0]
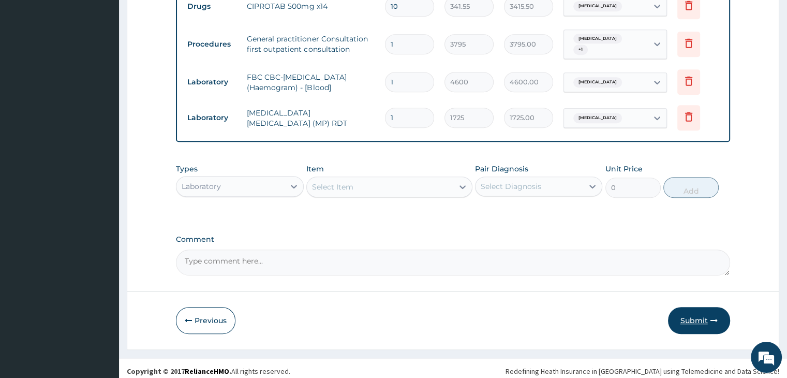
click at [693, 313] on button "Submit" at bounding box center [699, 320] width 62 height 27
